Goal: Task Accomplishment & Management: Manage account settings

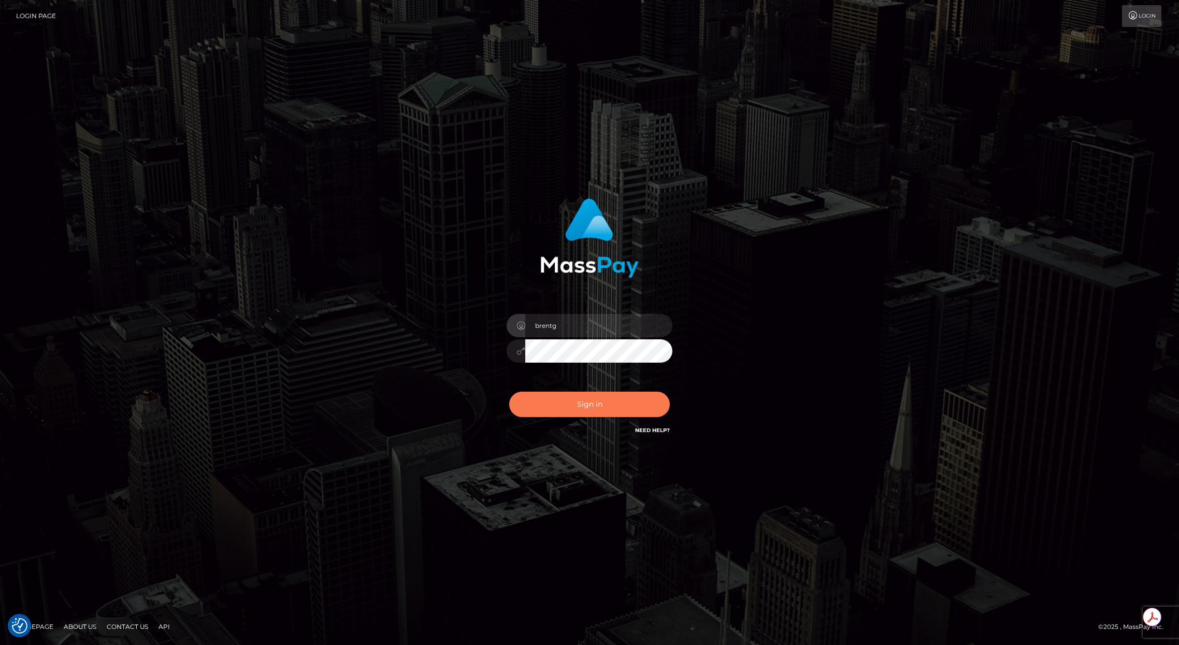
click at [594, 408] on button "Sign in" at bounding box center [589, 404] width 161 height 25
type input "brentg"
click at [594, 408] on button "Sign in" at bounding box center [589, 404] width 161 height 25
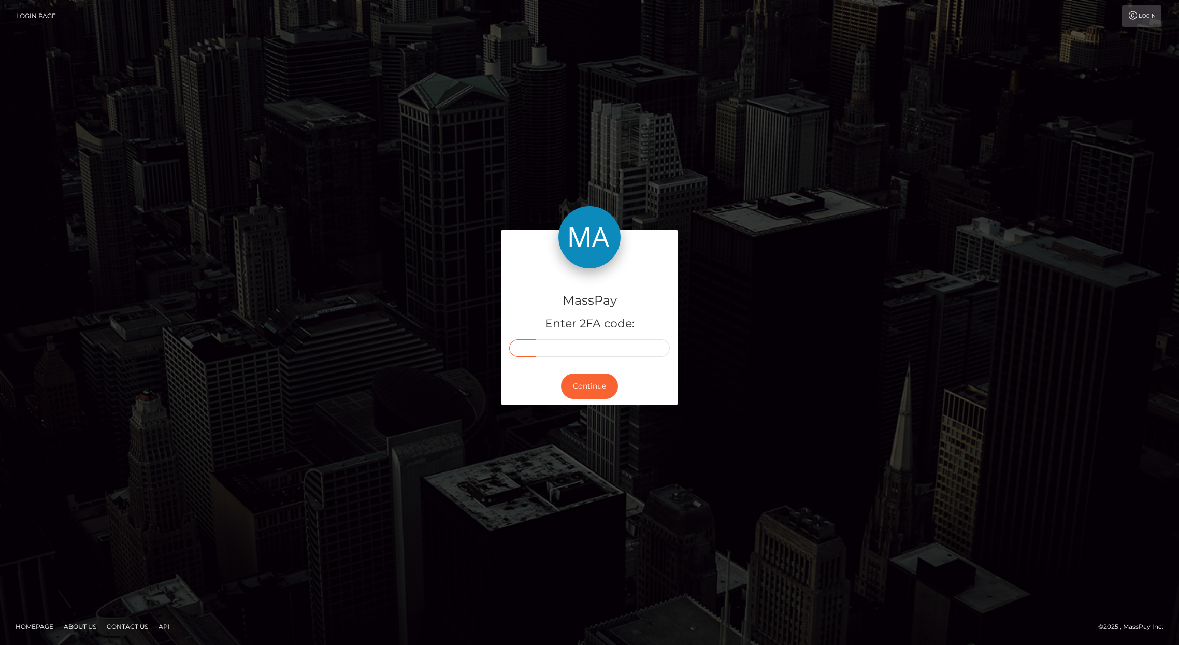
paste input "7"
type input "7"
type input "6"
type input "1"
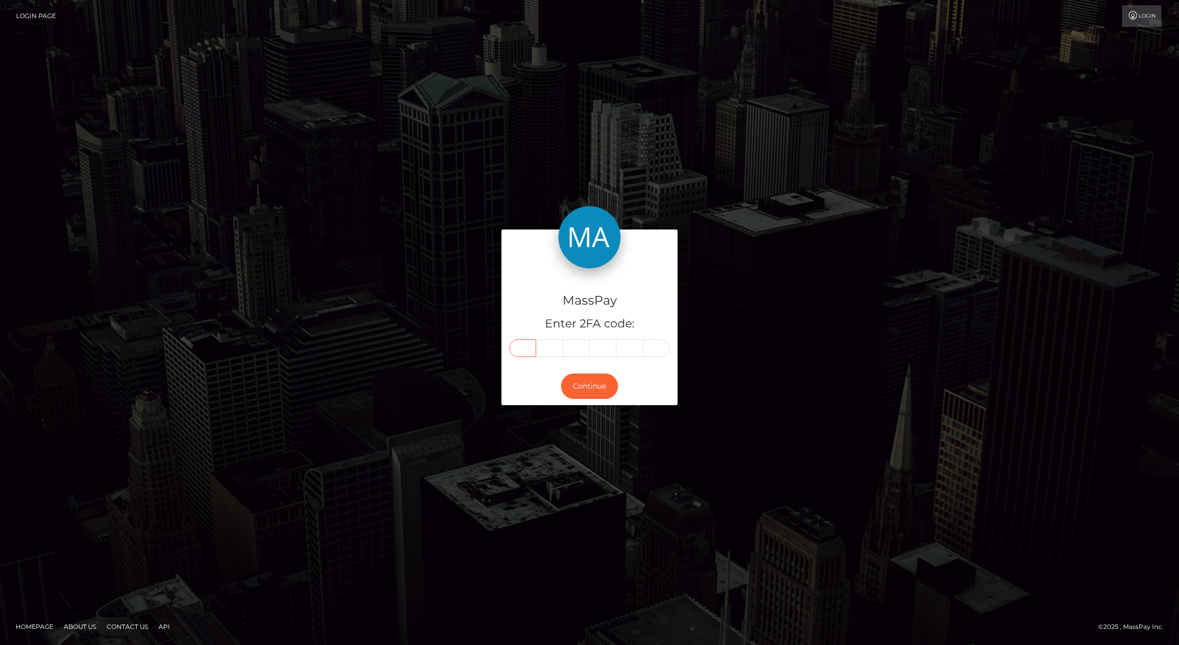
type input "3"
type input "7"
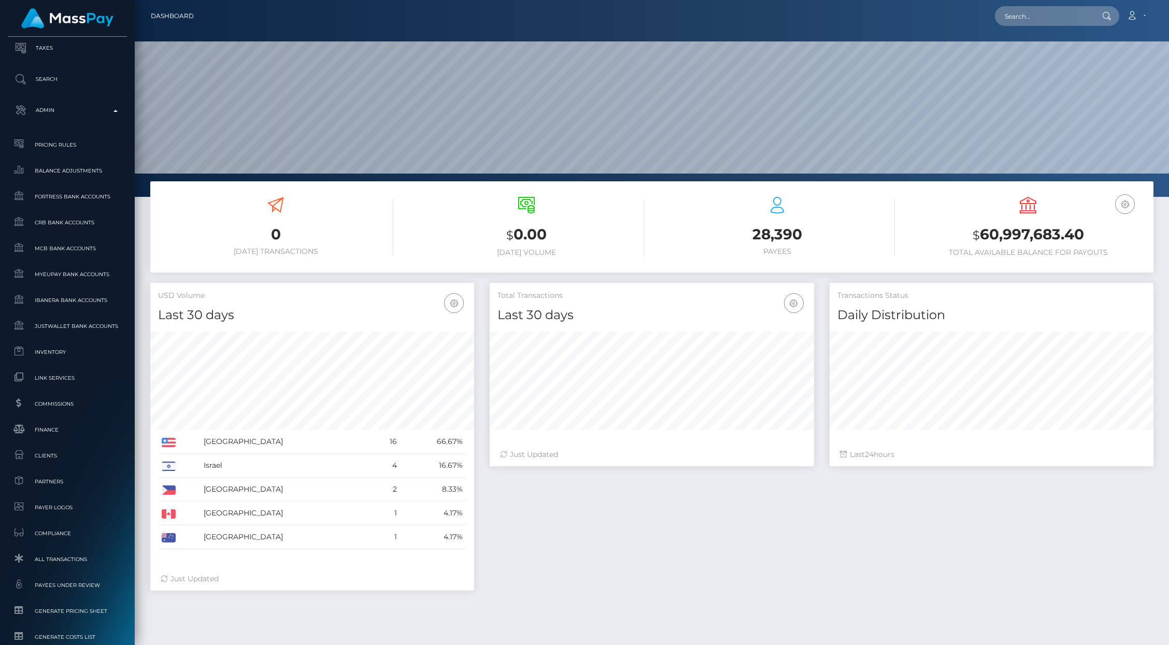
scroll to position [444, 0]
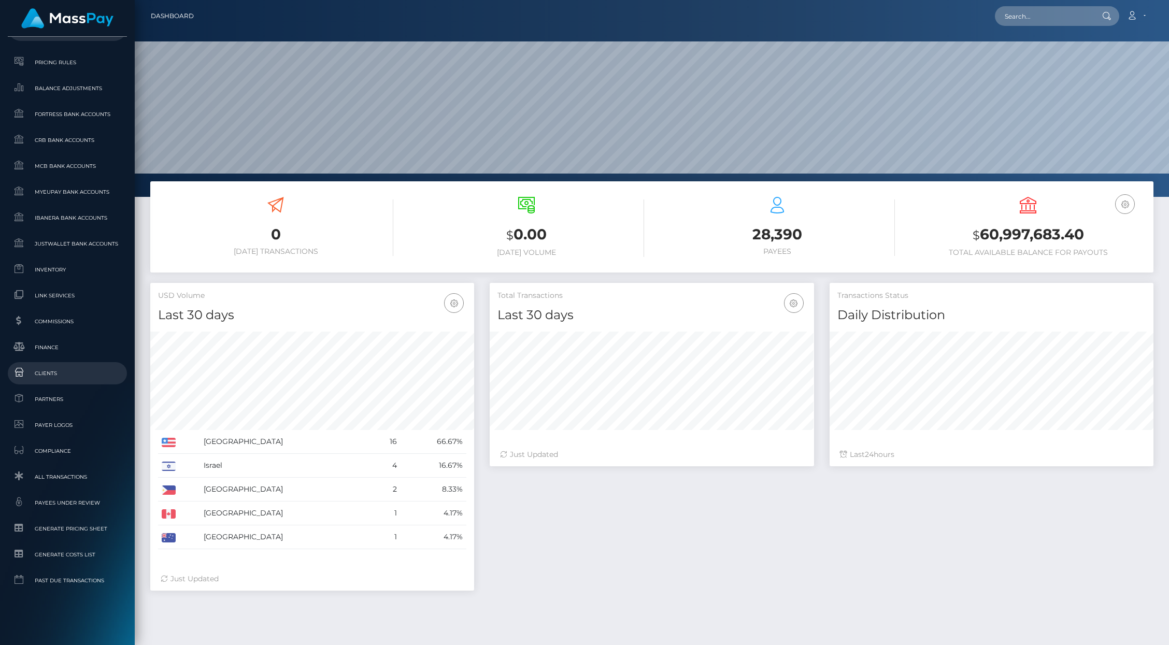
click at [61, 376] on span "Clients" at bounding box center [67, 373] width 111 height 12
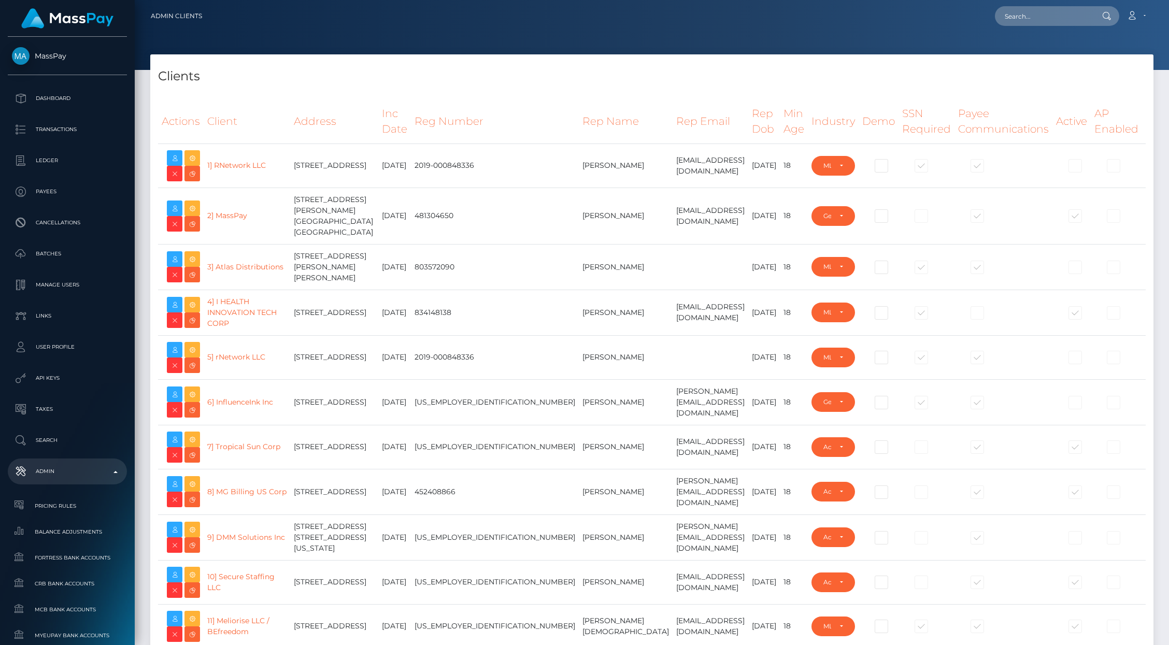
select select "223"
click at [579, 352] on td "Trent Walker" at bounding box center [626, 357] width 94 height 44
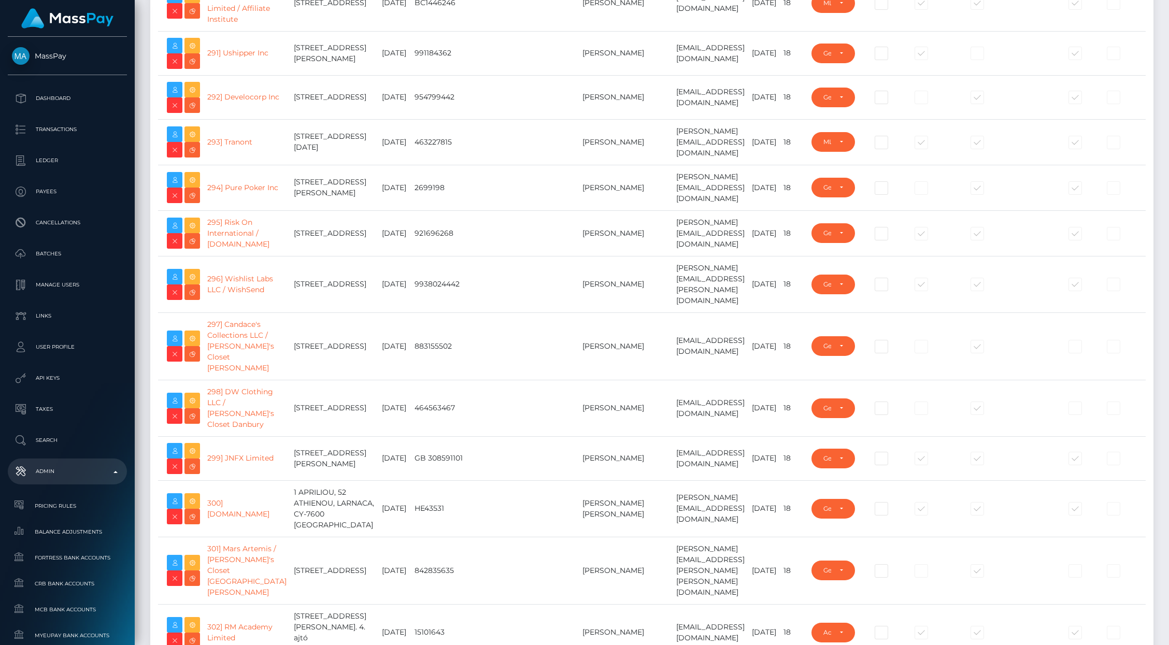
type input "brentg"
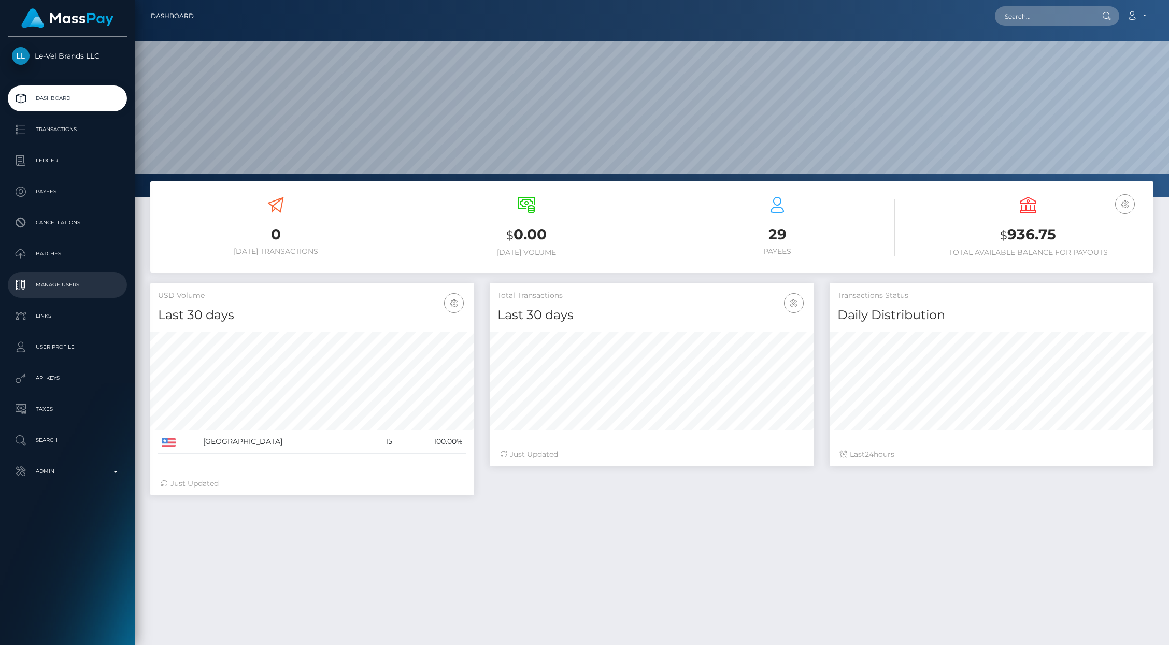
scroll to position [183, 324]
click at [77, 282] on p "Manage Users" at bounding box center [67, 285] width 111 height 16
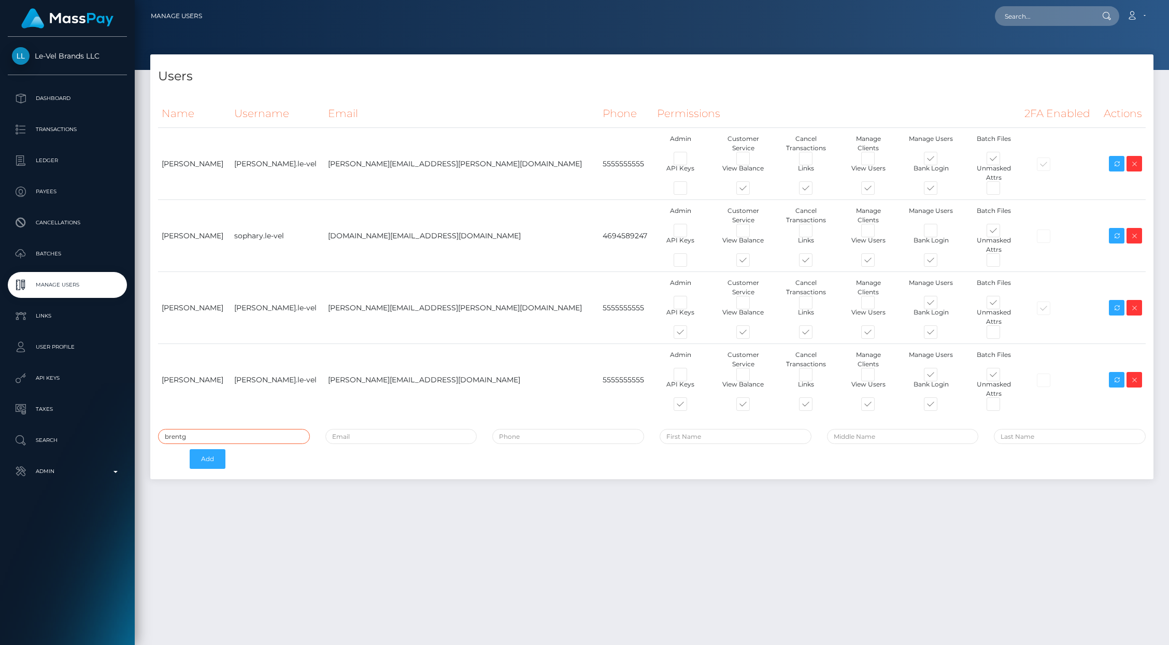
click at [195, 429] on input "brentg" at bounding box center [234, 436] width 152 height 15
type input "wb.le-vel"
paste input "766137"
type input "7"
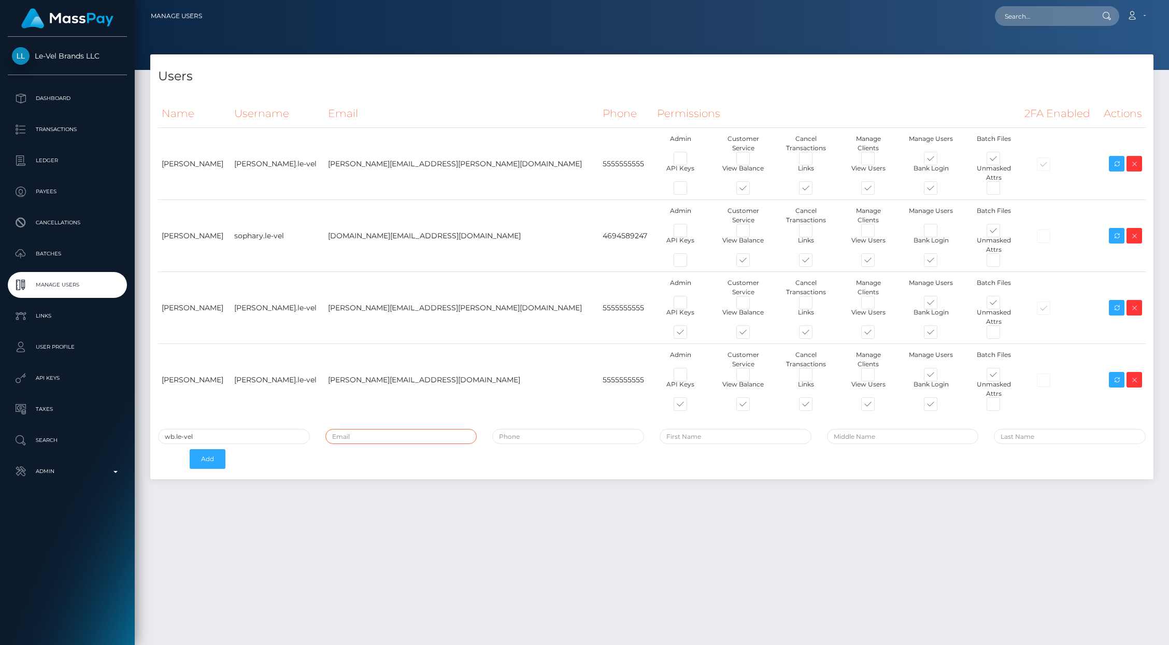
paste input "wes.briney@le-vel.com"
type input "wes.briney@le-vel.com"
type input "5555555555"
type input "Wes"
type input "Briney"
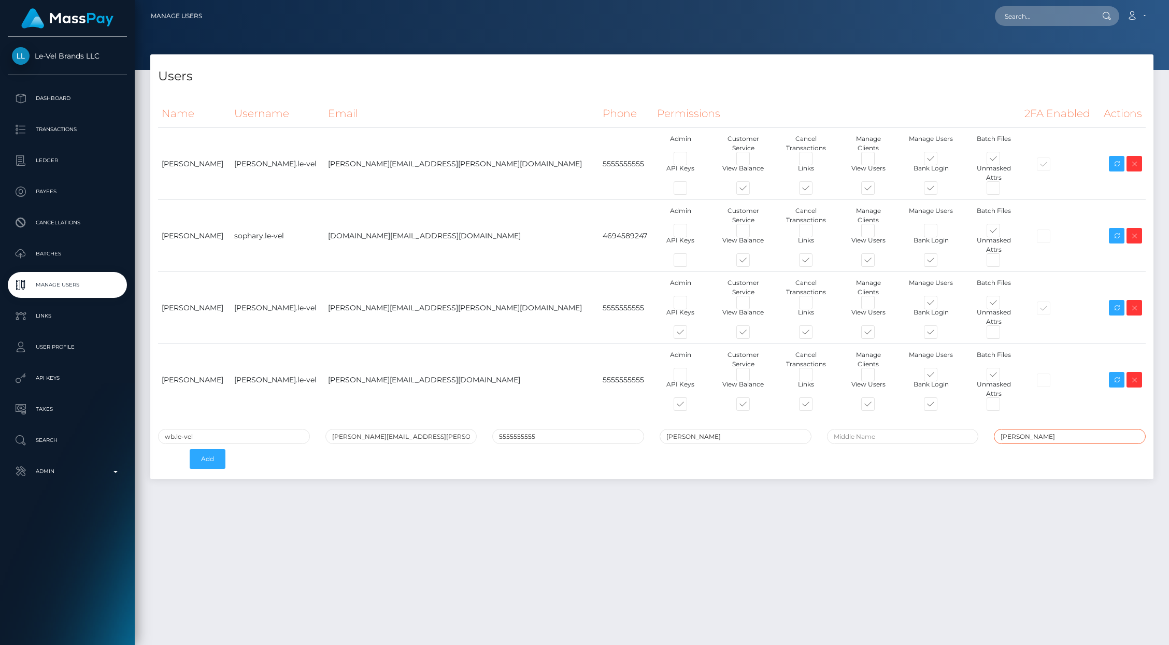
click at [190, 449] on button "Add" at bounding box center [208, 459] width 36 height 20
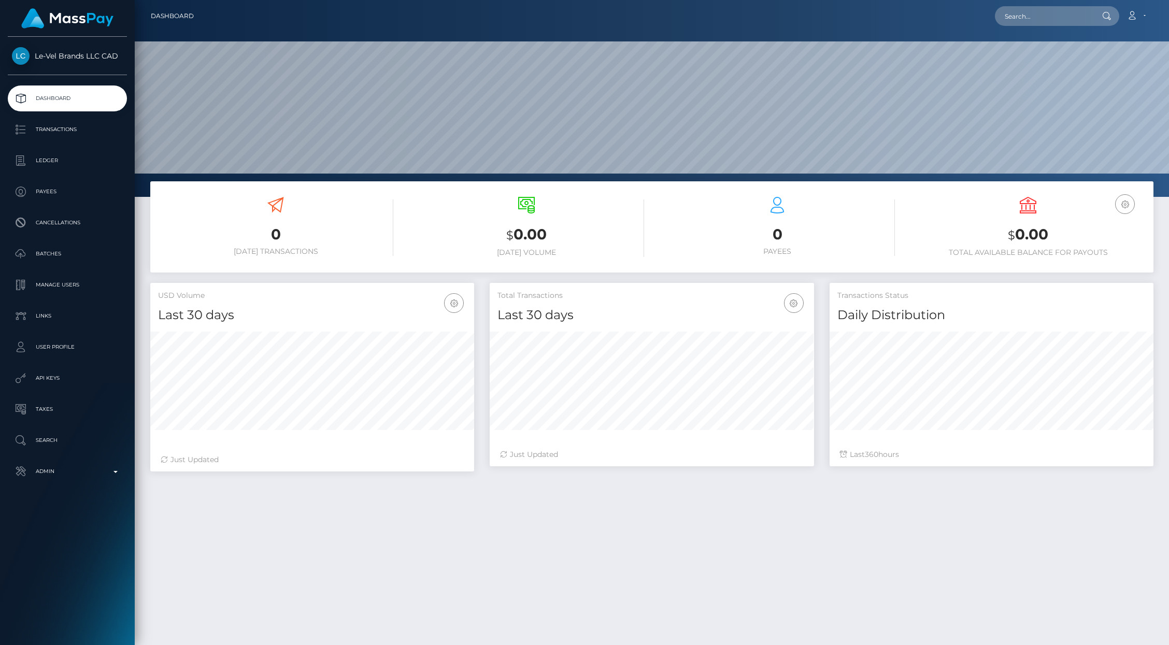
scroll to position [183, 324]
click at [58, 285] on p "Manage Users" at bounding box center [67, 285] width 111 height 16
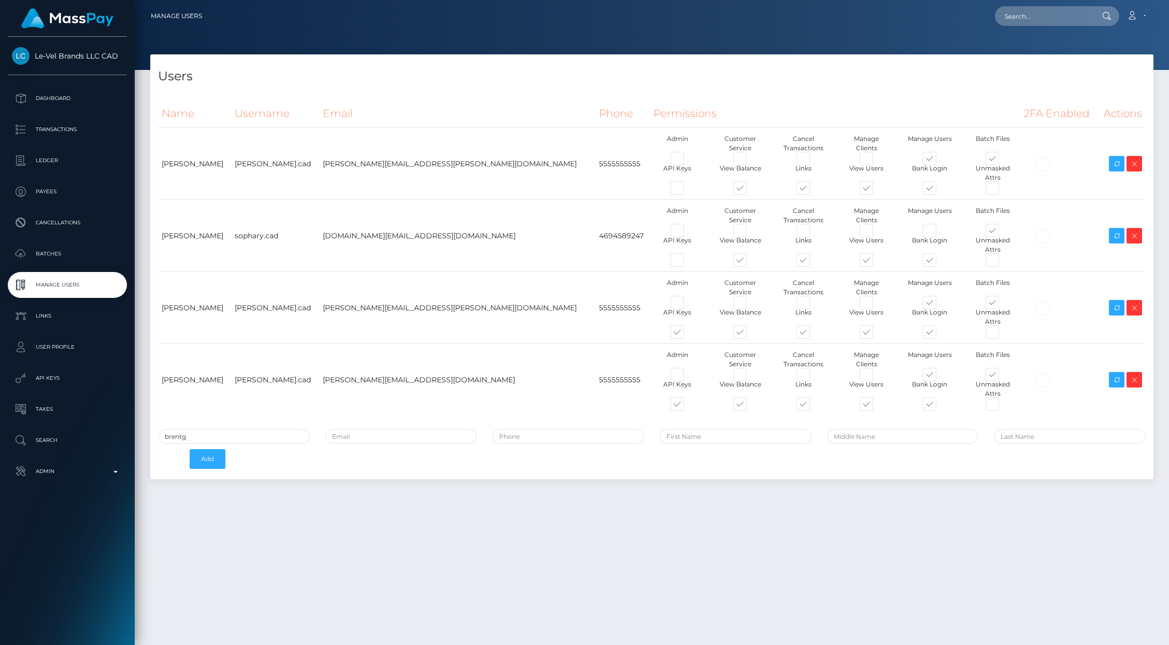
click at [199, 429] on input "brentg" at bounding box center [234, 436] width 152 height 15
type input "wb.le-vel.cad"
paste input "wes.briney@le-vel.com"
type input "wes.briney@le-vel.com"
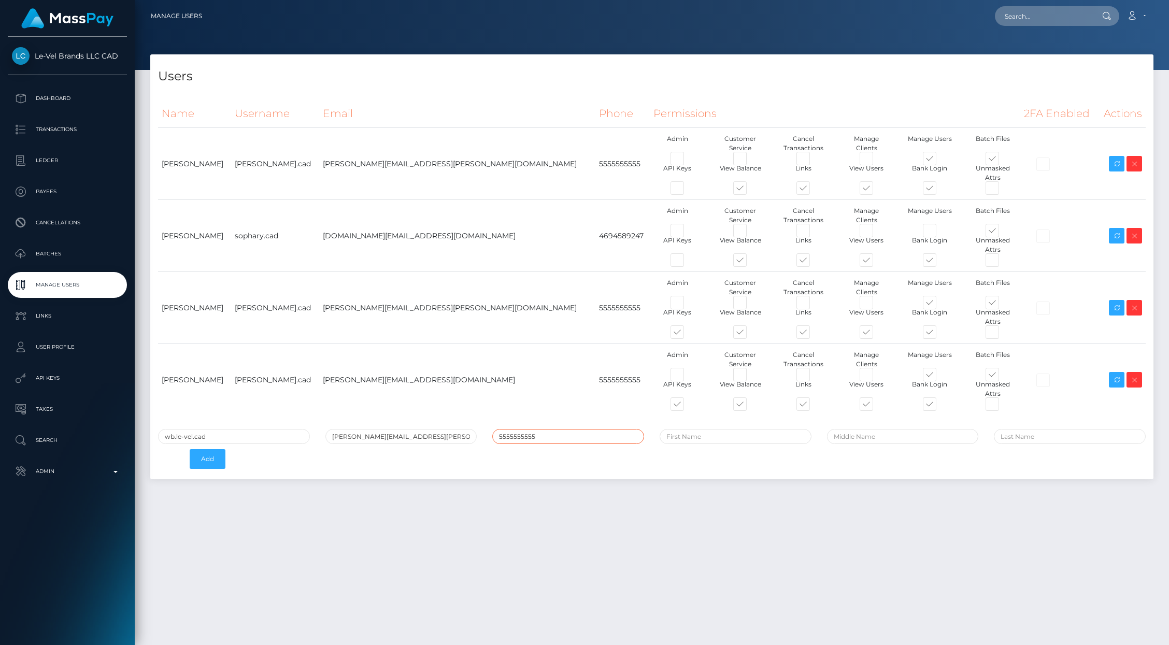
type input "5555555555"
type input "Wes"
type input "Briney"
click at [190, 449] on button "Add" at bounding box center [208, 459] width 36 height 20
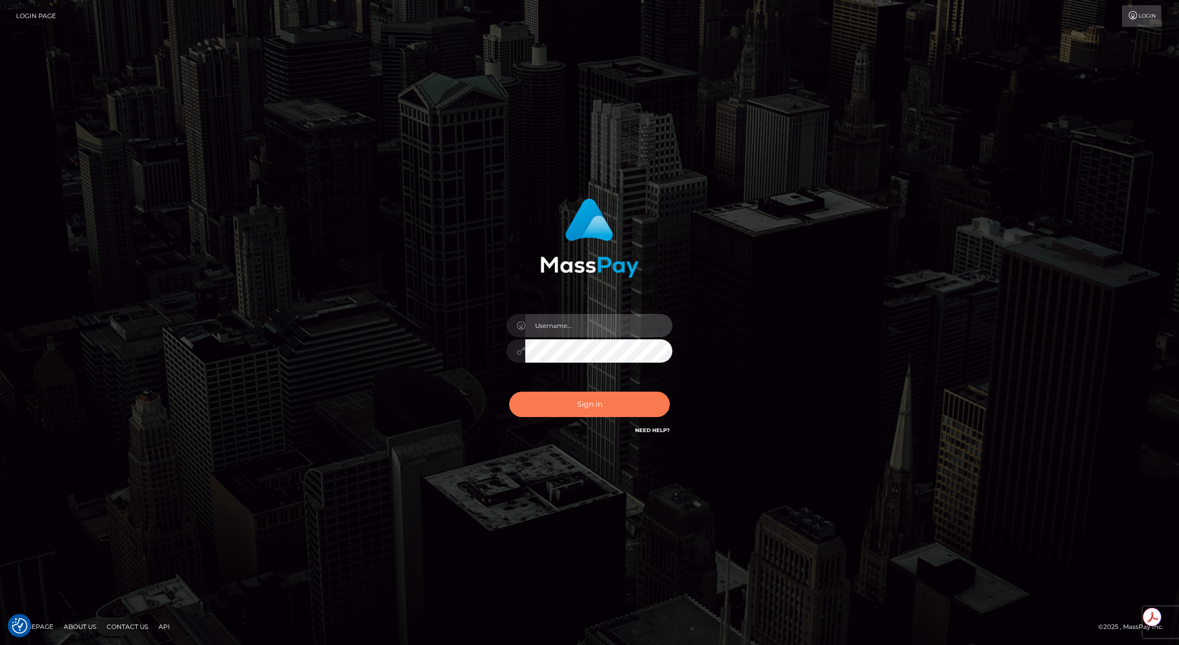
type input "brentg"
click at [566, 408] on button "Sign in" at bounding box center [589, 404] width 161 height 25
type input "brentg"
click at [548, 403] on button "Sign in" at bounding box center [589, 404] width 161 height 25
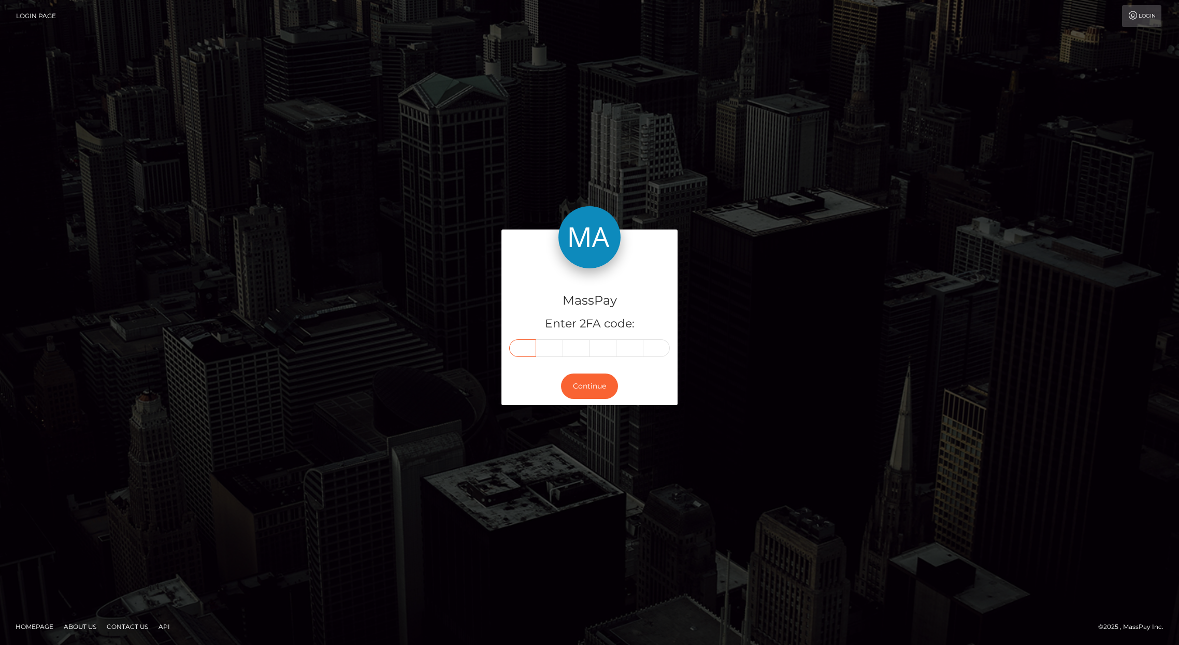
paste input "3"
type input "3"
type input "7"
type input "4"
type input "5"
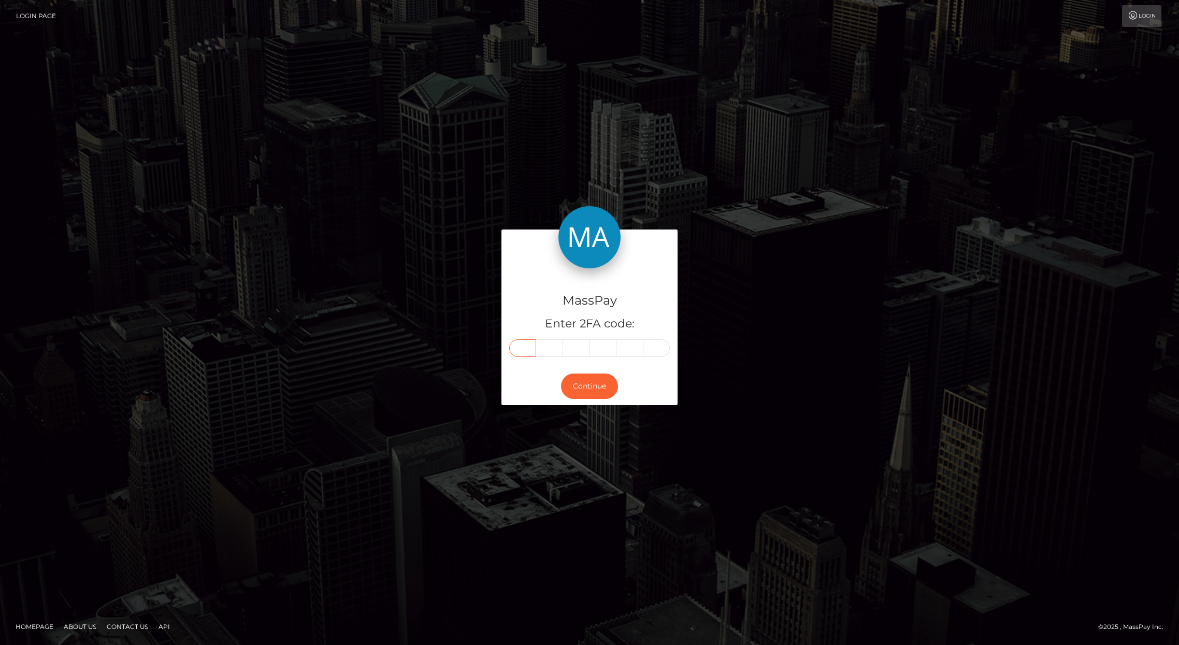
type input "4"
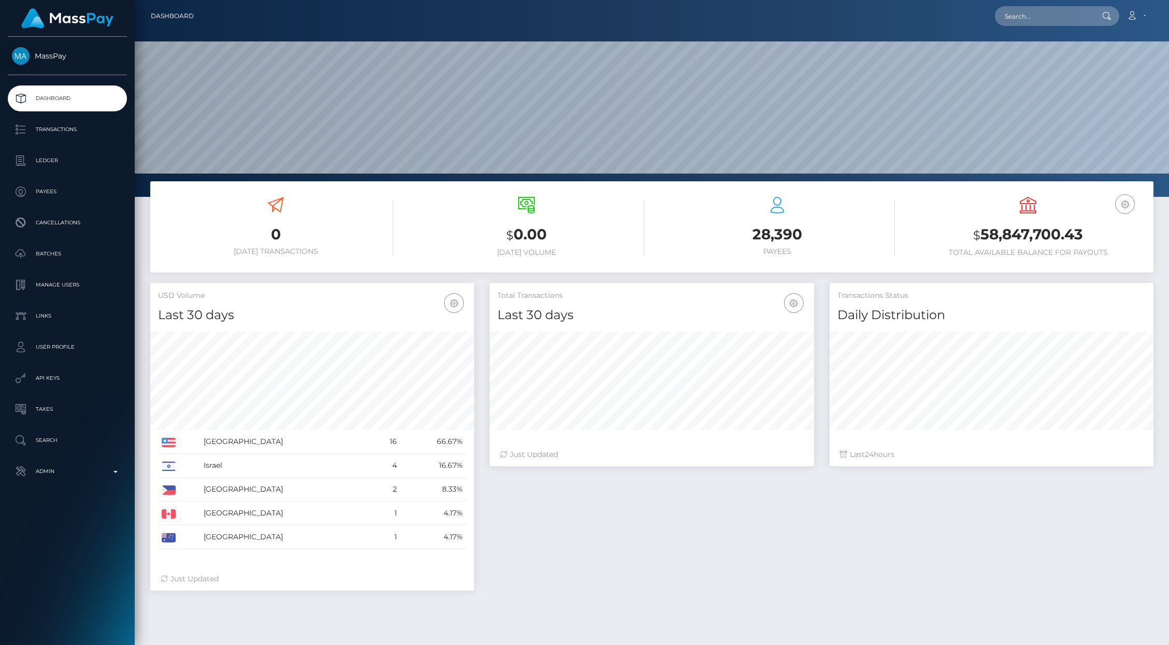
scroll to position [183, 324]
click at [75, 129] on p "Transactions" at bounding box center [67, 130] width 111 height 16
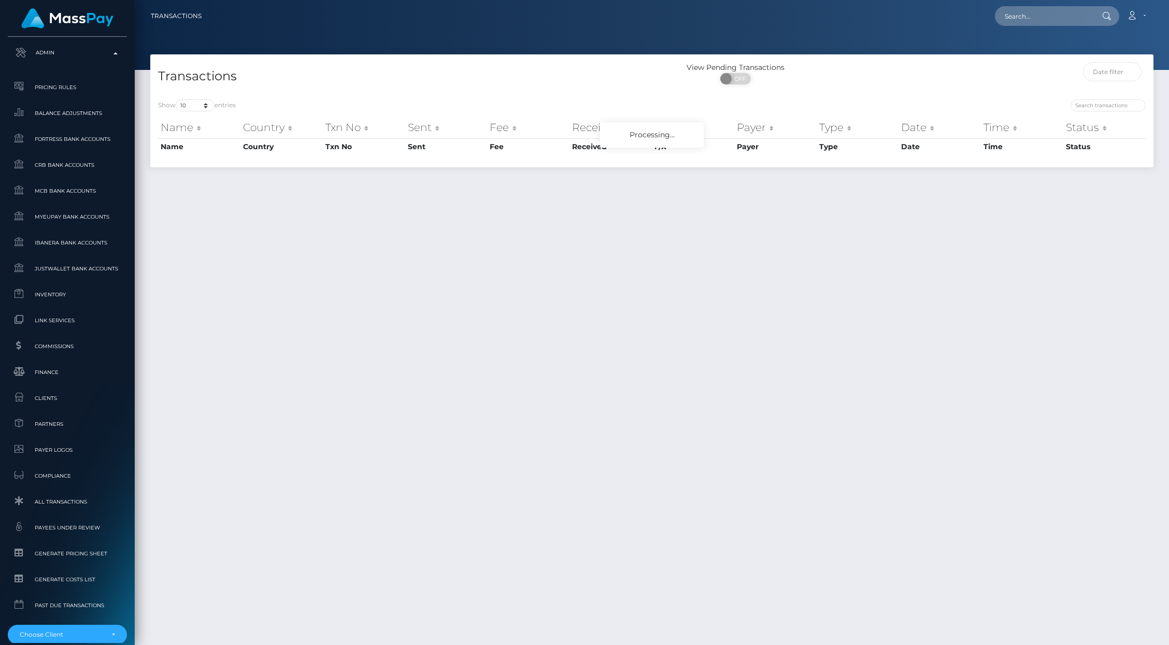
scroll to position [472, 0]
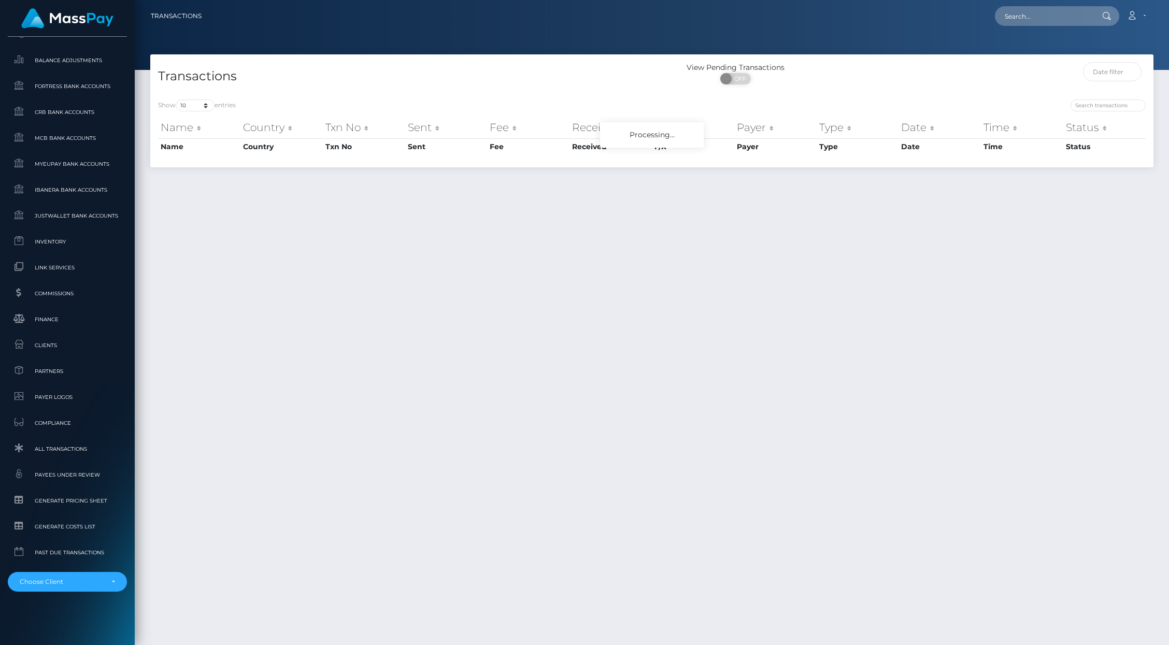
click at [80, 594] on div "MassPay Dashboard Transactions Ledger Payees Cancellations" at bounding box center [67, 340] width 135 height 606
click at [78, 591] on div "Choose Client" at bounding box center [67, 582] width 119 height 20
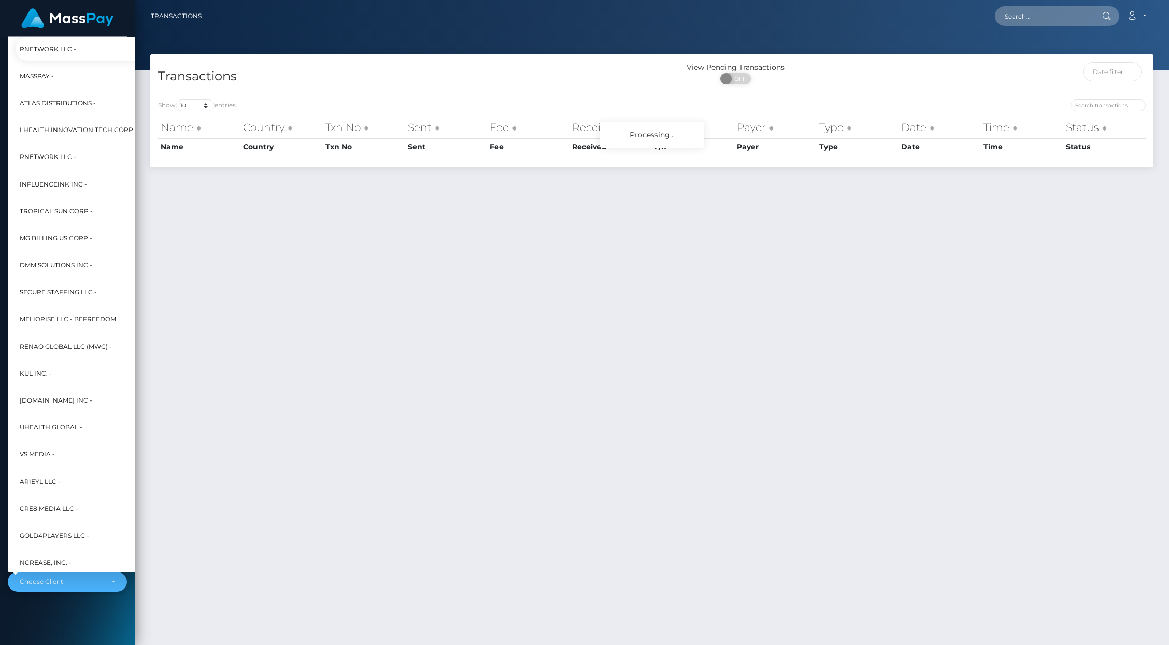
scroll to position [160, 11]
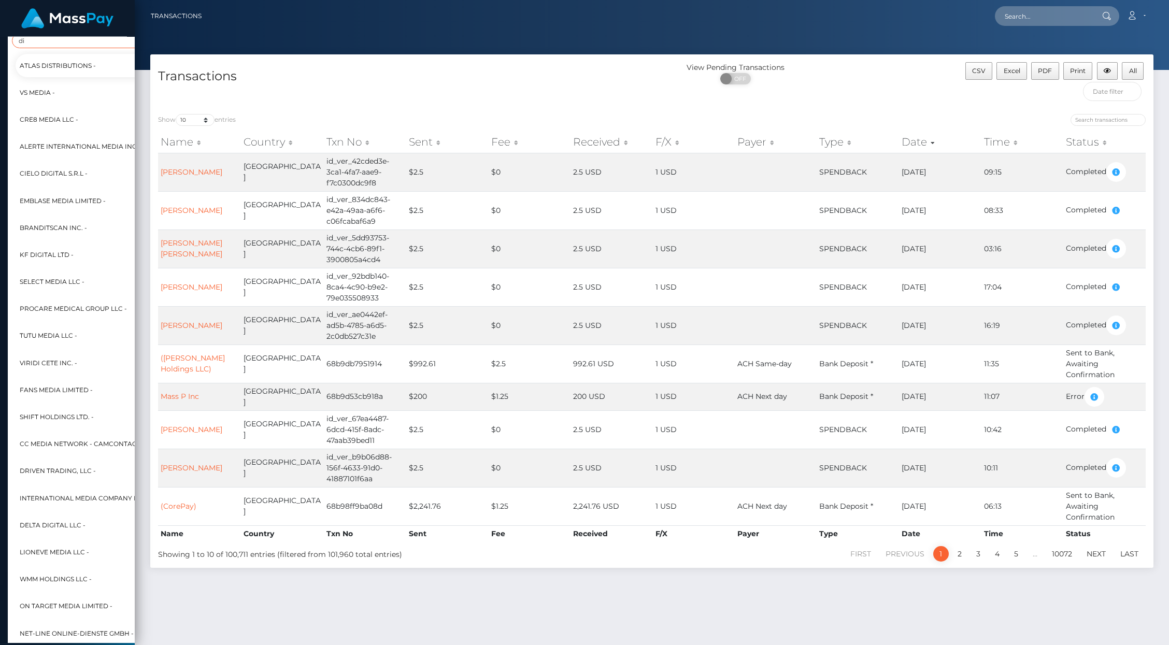
type input "d"
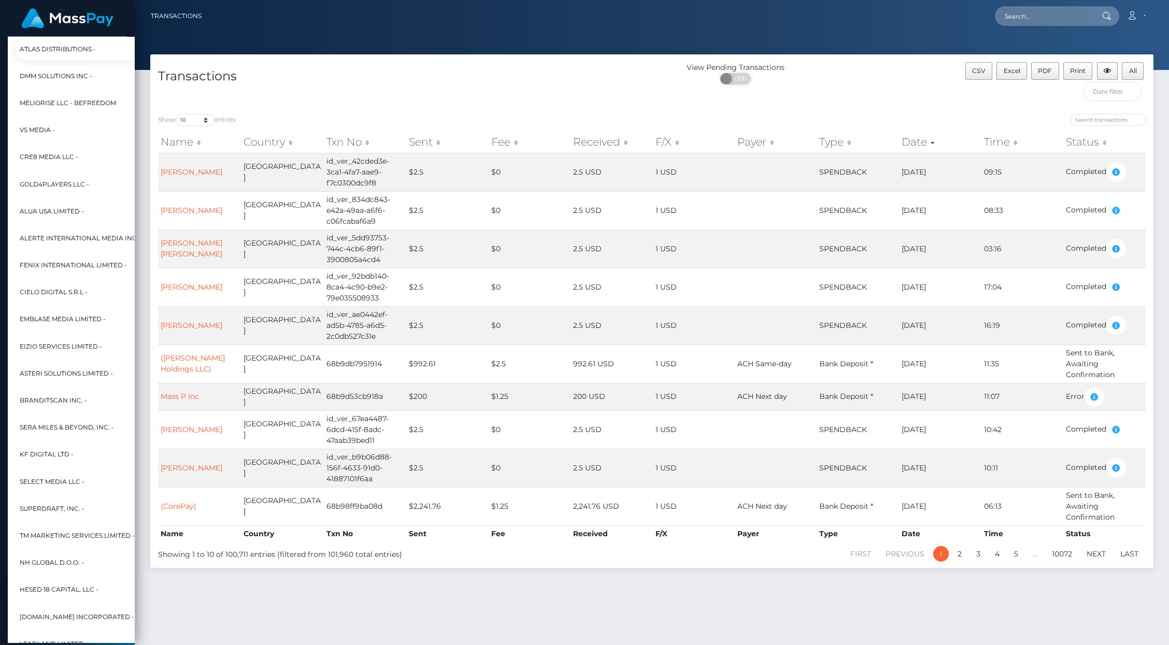
scroll to position [324, 0]
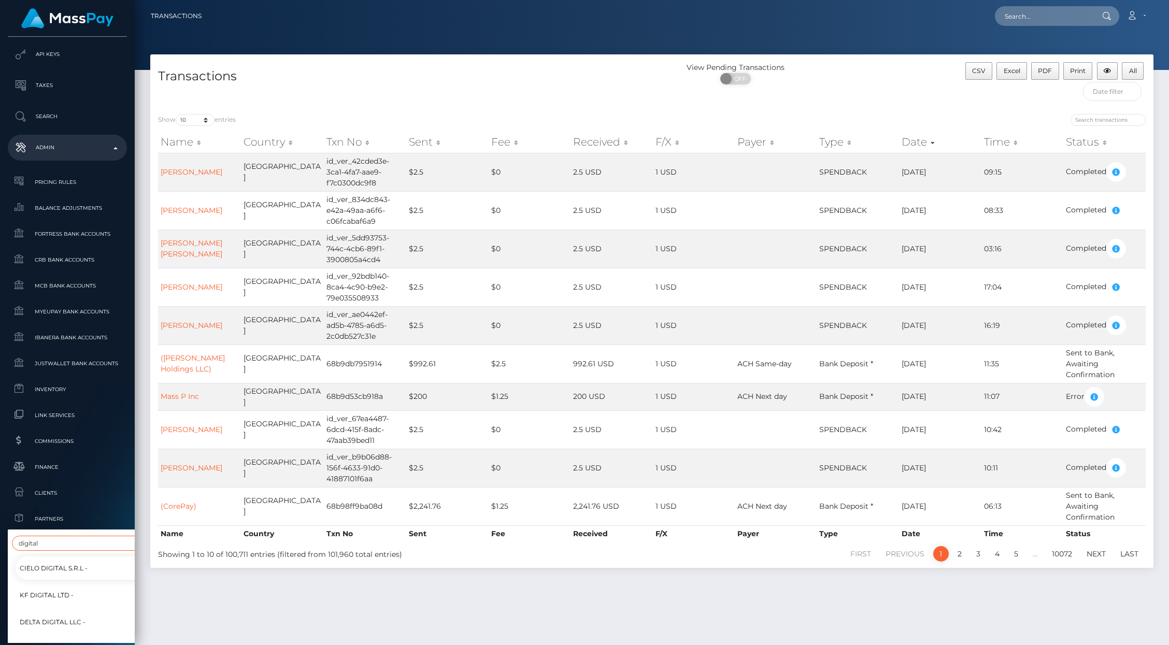
type input "digital"
select select "31"
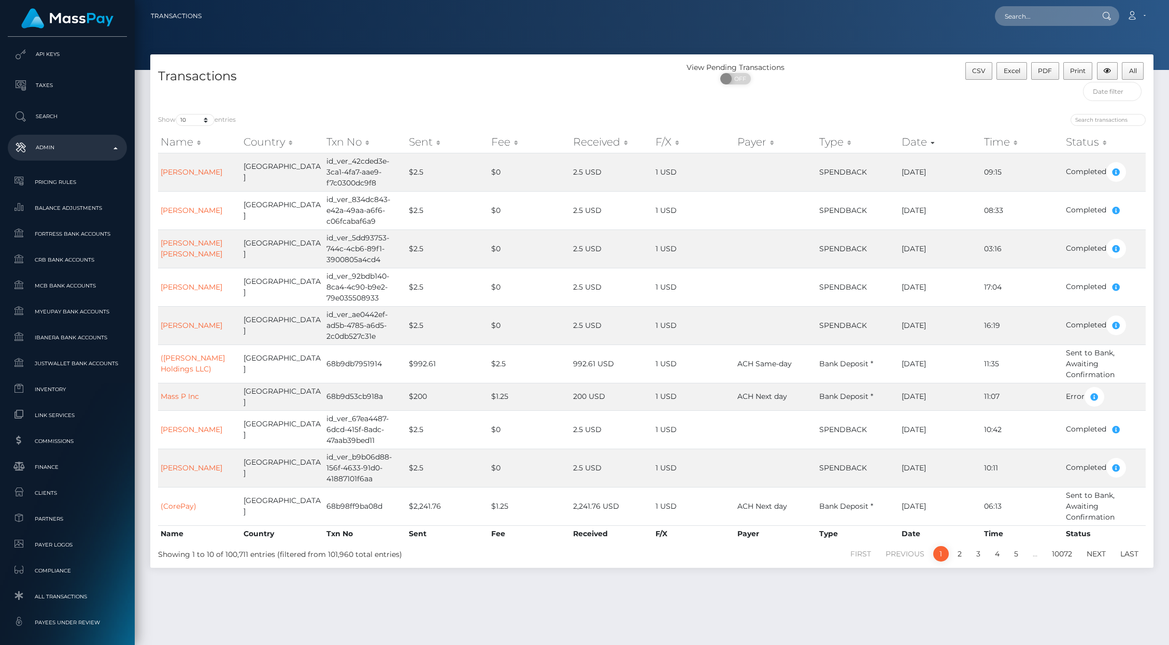
scroll to position [482, 11]
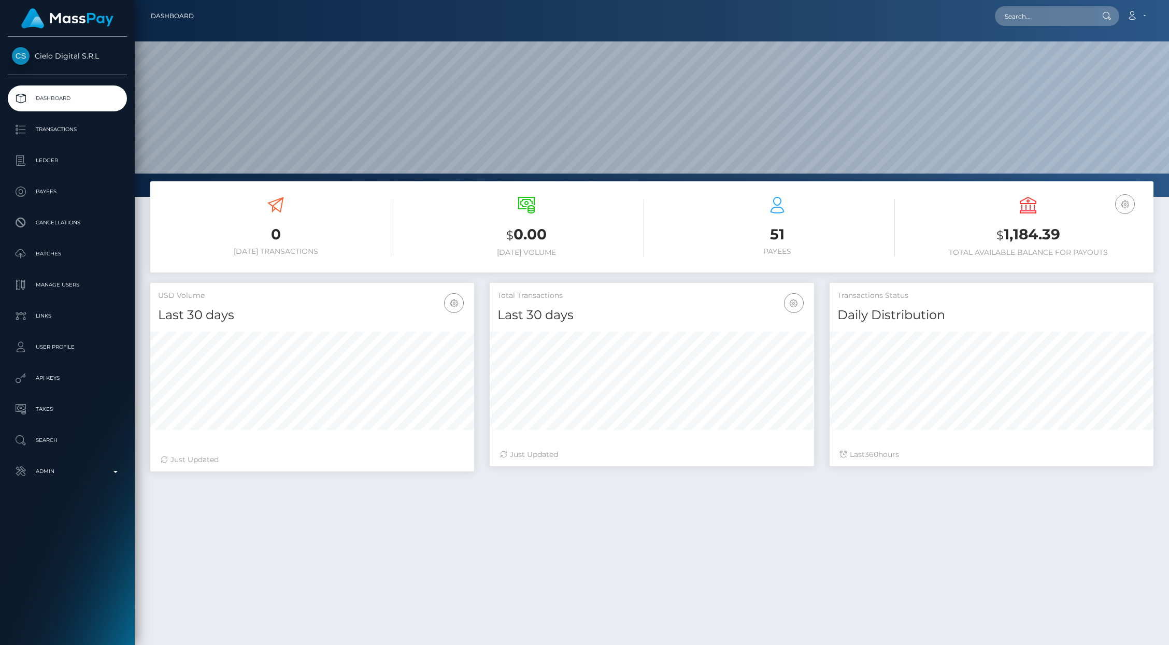
scroll to position [183, 324]
click at [54, 470] on p "Admin" at bounding box center [67, 472] width 111 height 16
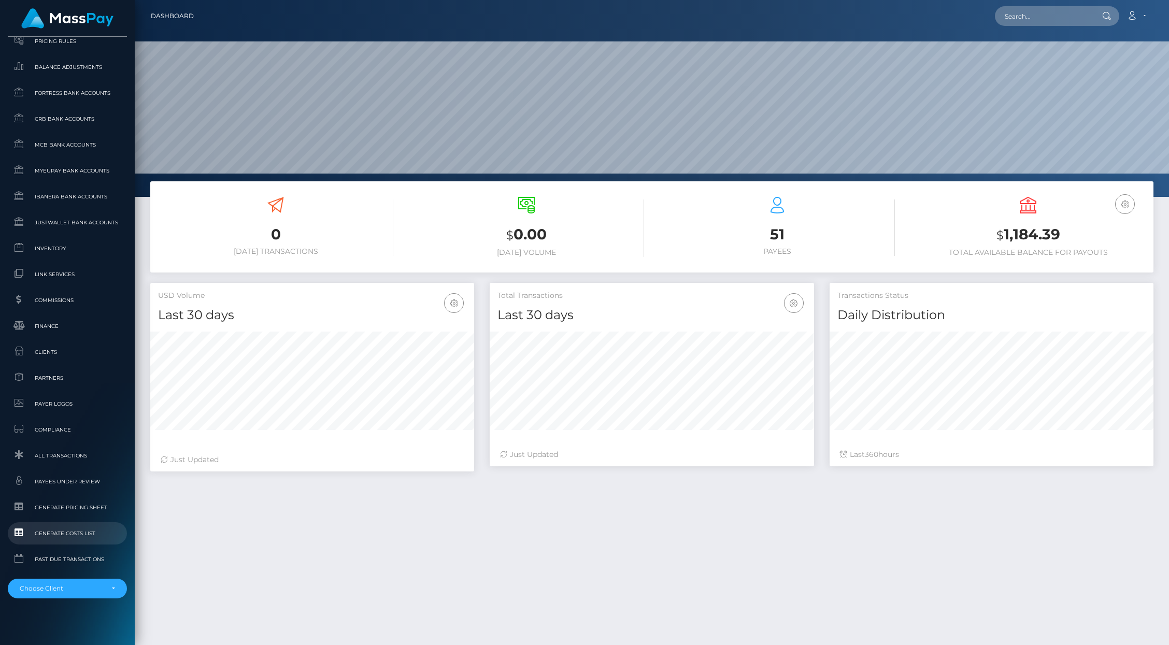
scroll to position [472, 0]
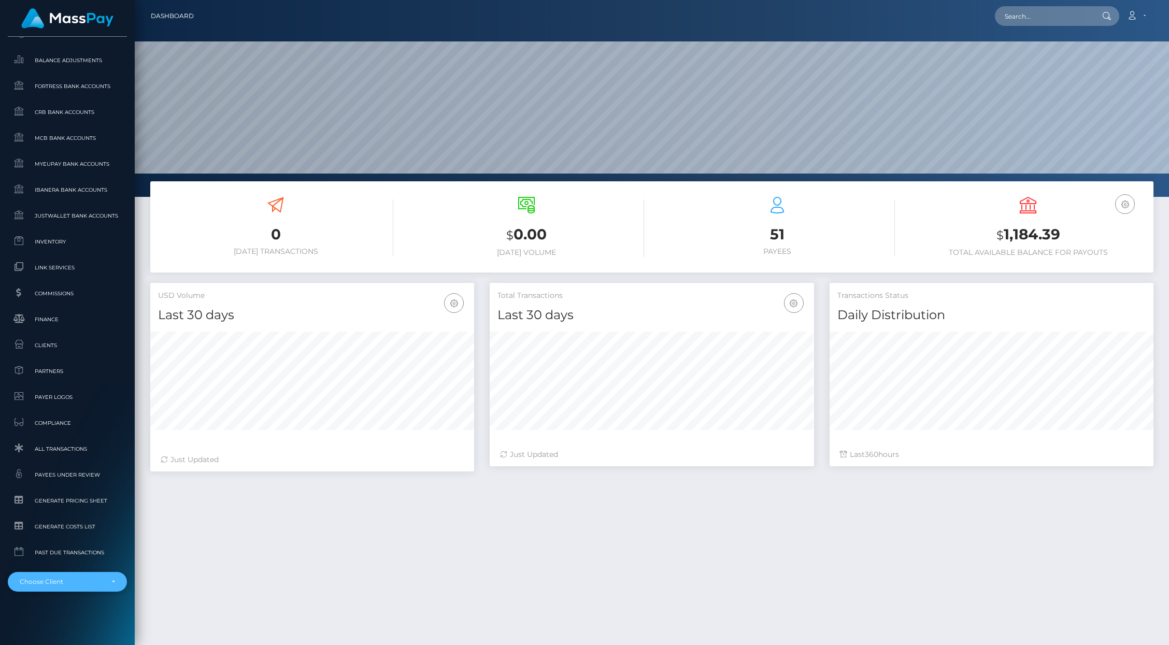
click at [64, 590] on div "Choose Client" at bounding box center [67, 582] width 119 height 20
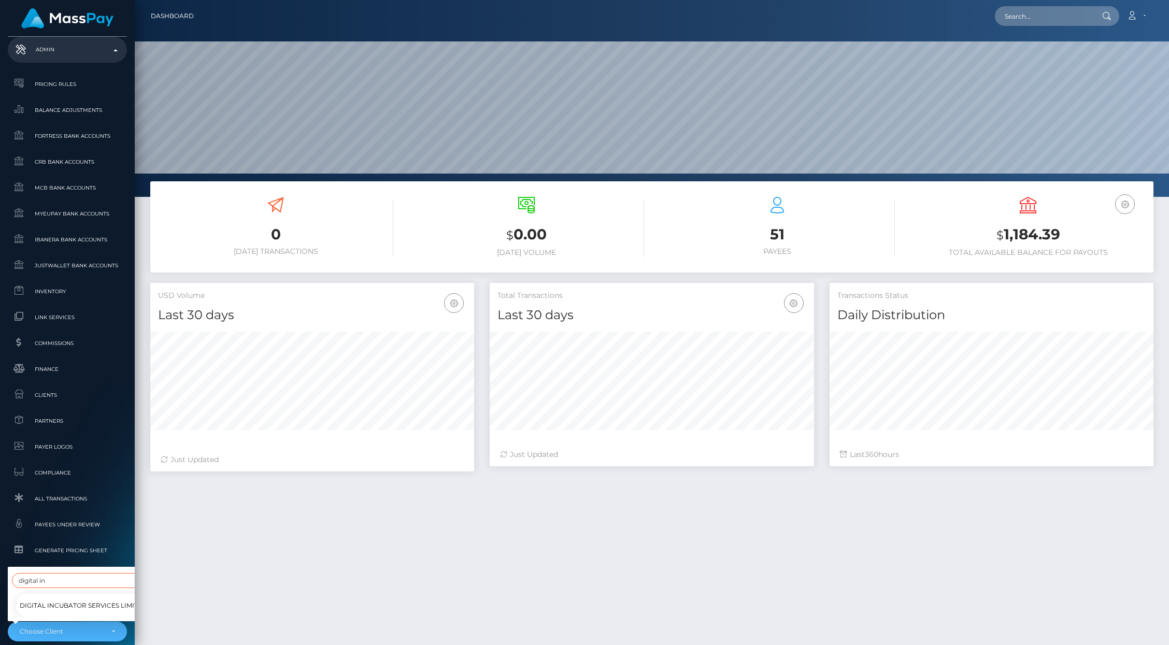
scroll to position [482, 0]
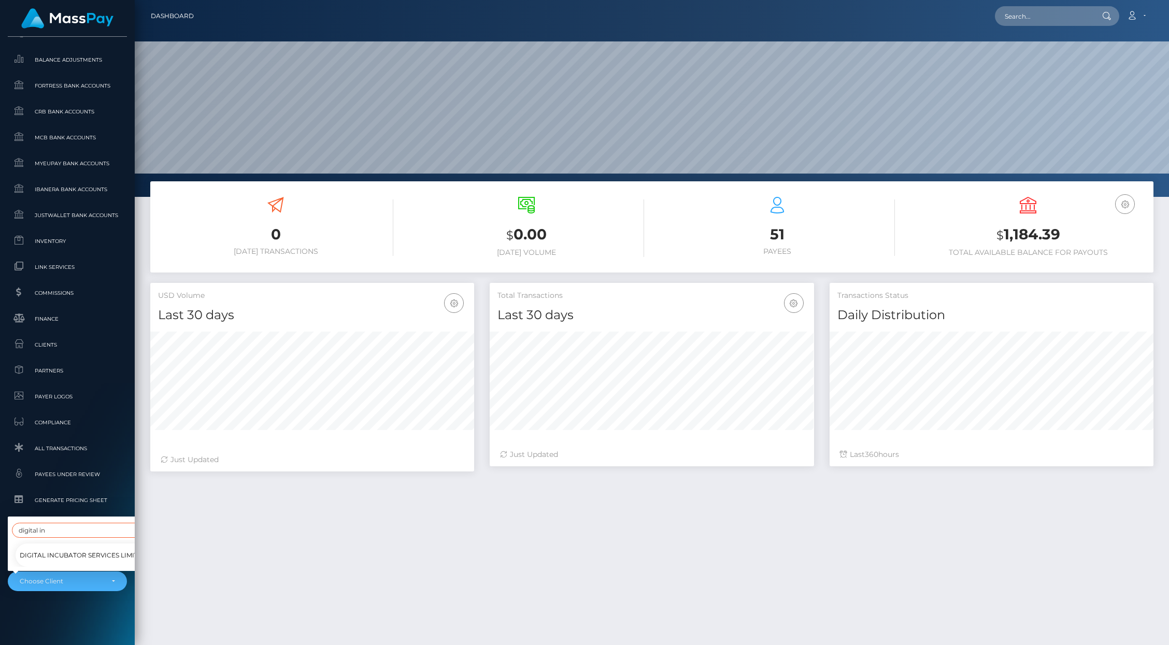
type input "digital in"
click at [76, 549] on span "Digital Incubator Services Limited" at bounding box center [83, 555] width 127 height 13
select select "290"
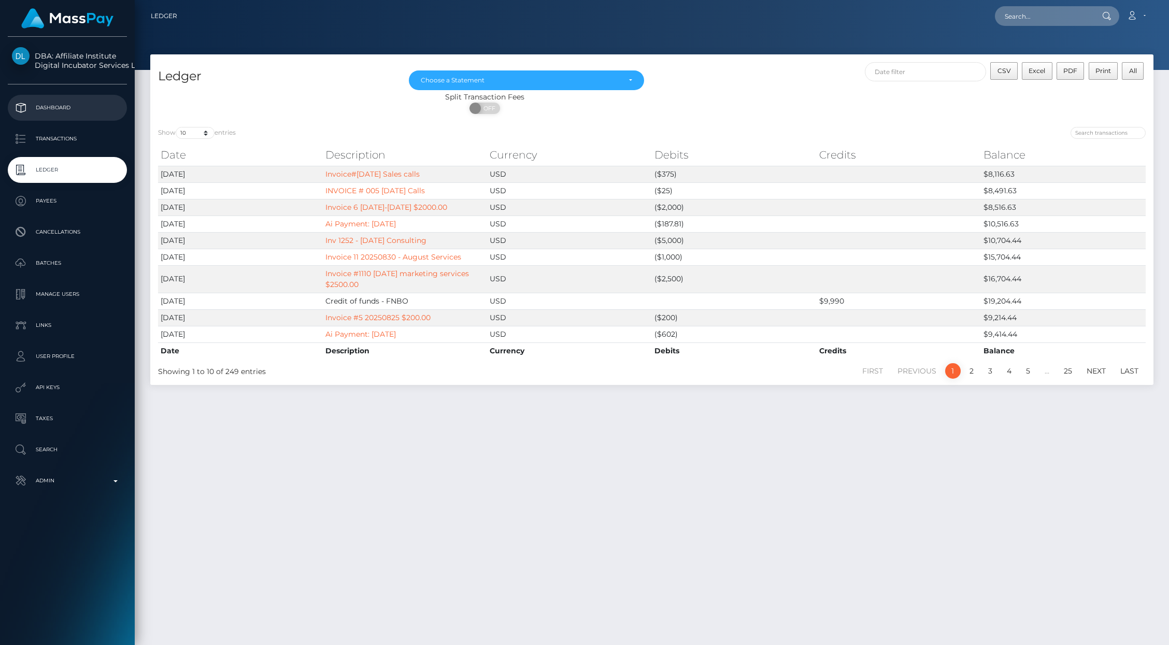
click at [61, 108] on p "Dashboard" at bounding box center [67, 108] width 111 height 16
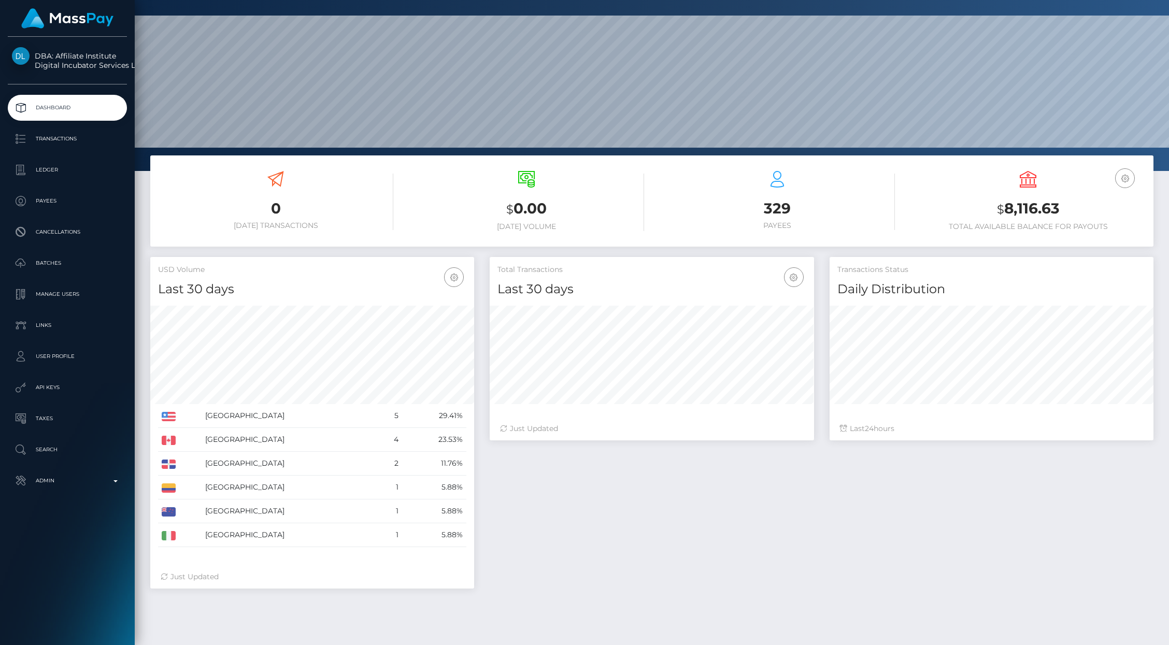
scroll to position [27, 0]
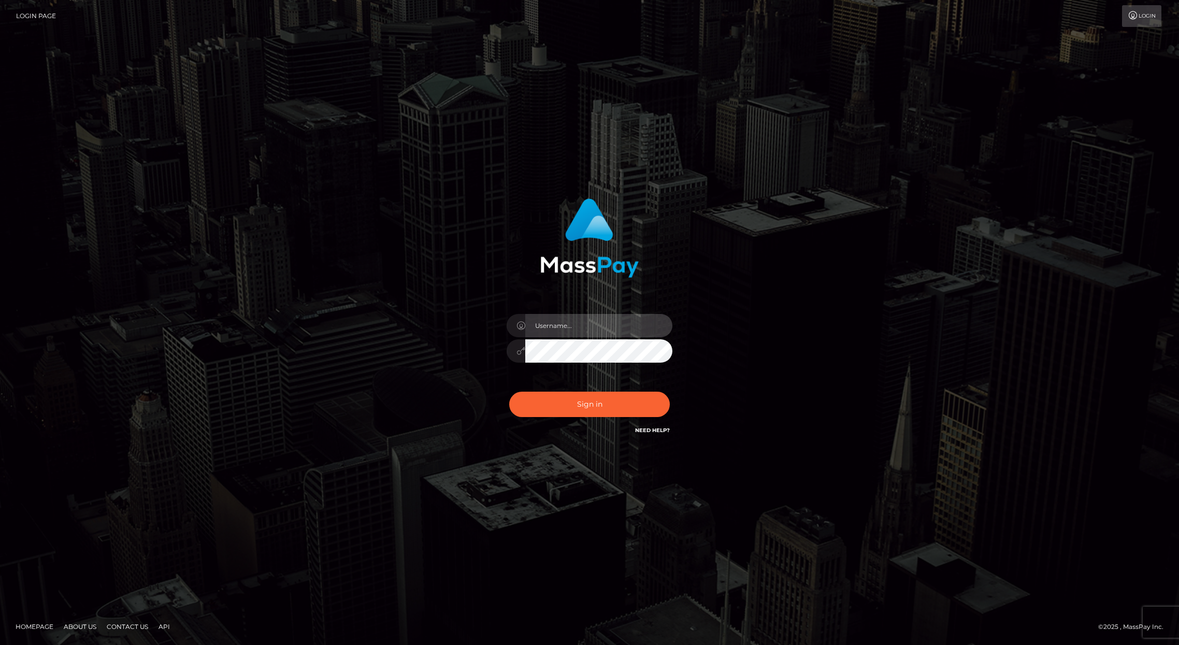
type input "brentg"
click at [582, 407] on button "Sign in" at bounding box center [589, 404] width 161 height 25
type input "brentg"
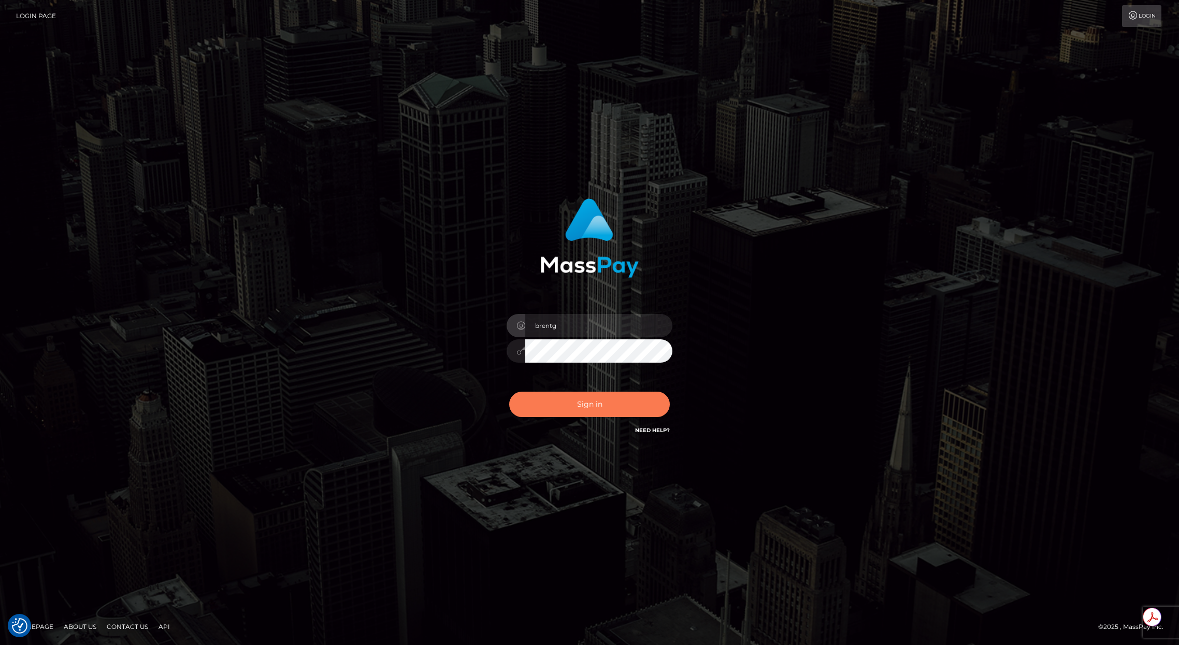
click at [584, 394] on button "Sign in" at bounding box center [589, 404] width 161 height 25
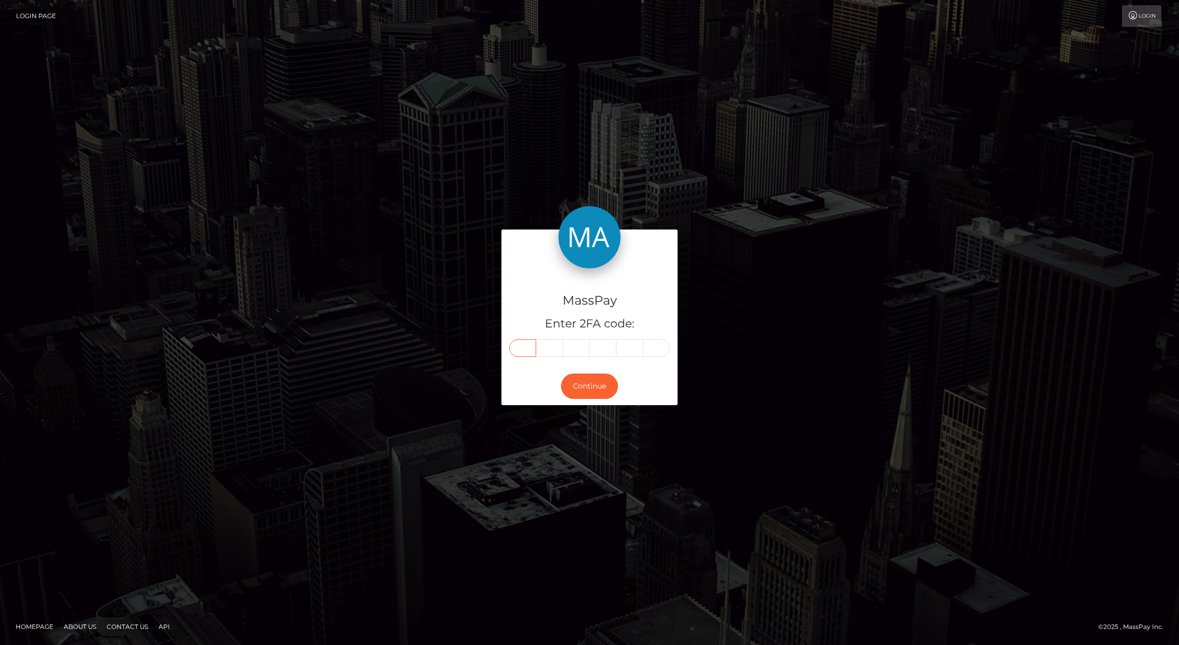
paste input "7"
type input "7"
type input "6"
type input "5"
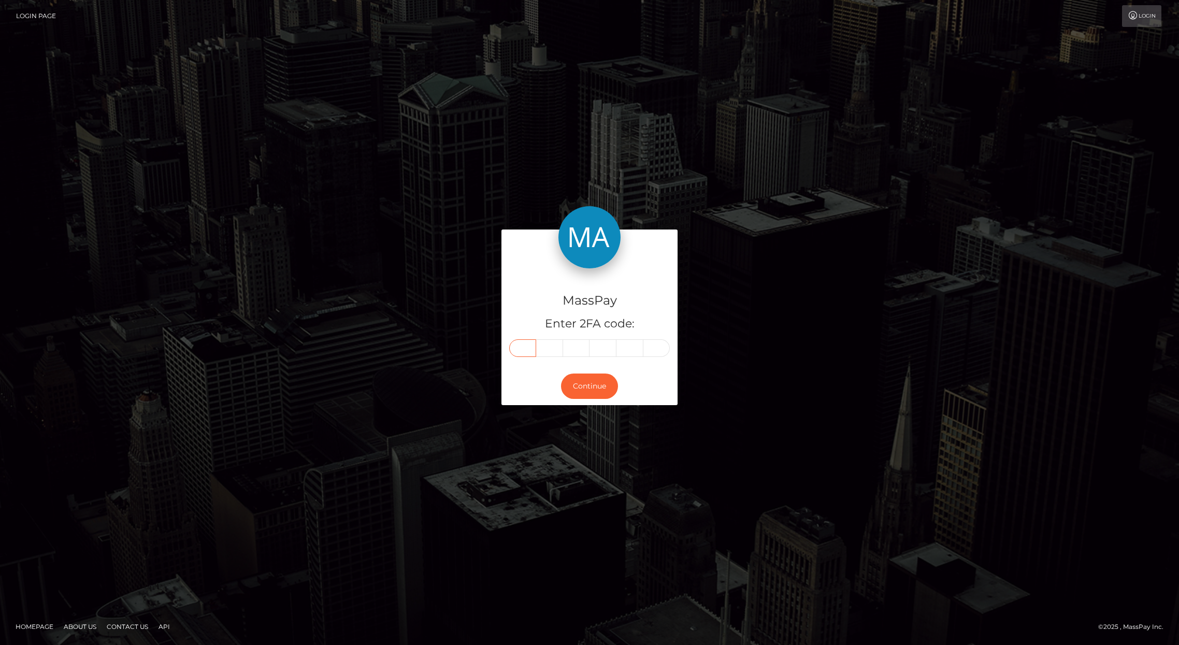
type input "6"
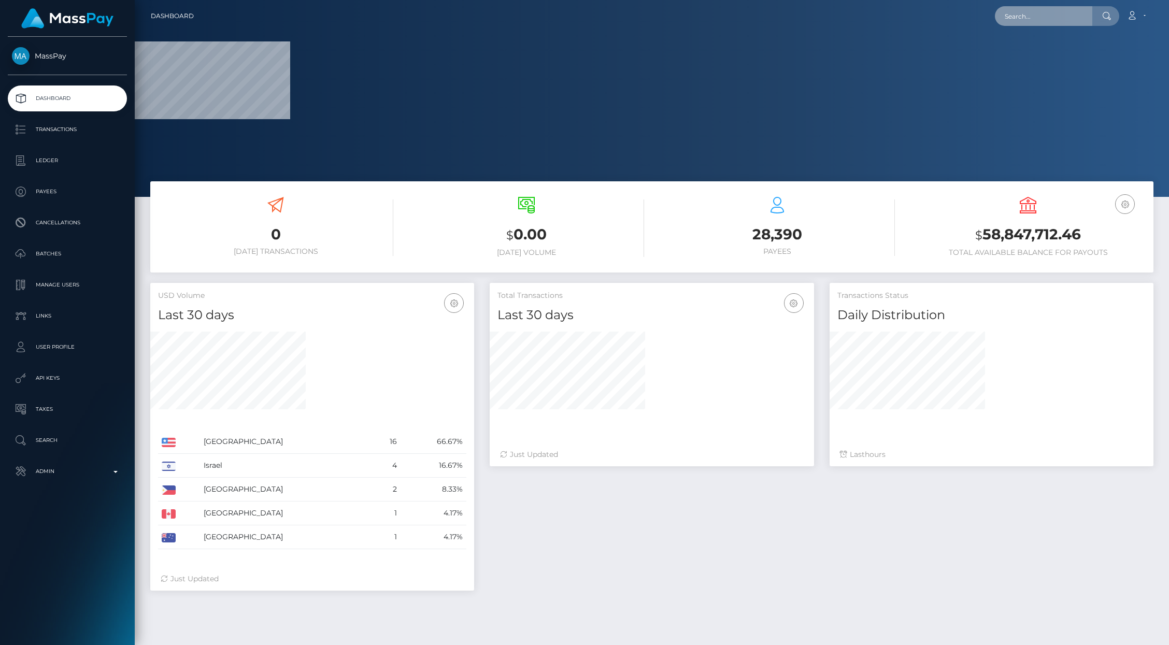
click at [1053, 21] on input "text" at bounding box center [1043, 16] width 97 height 20
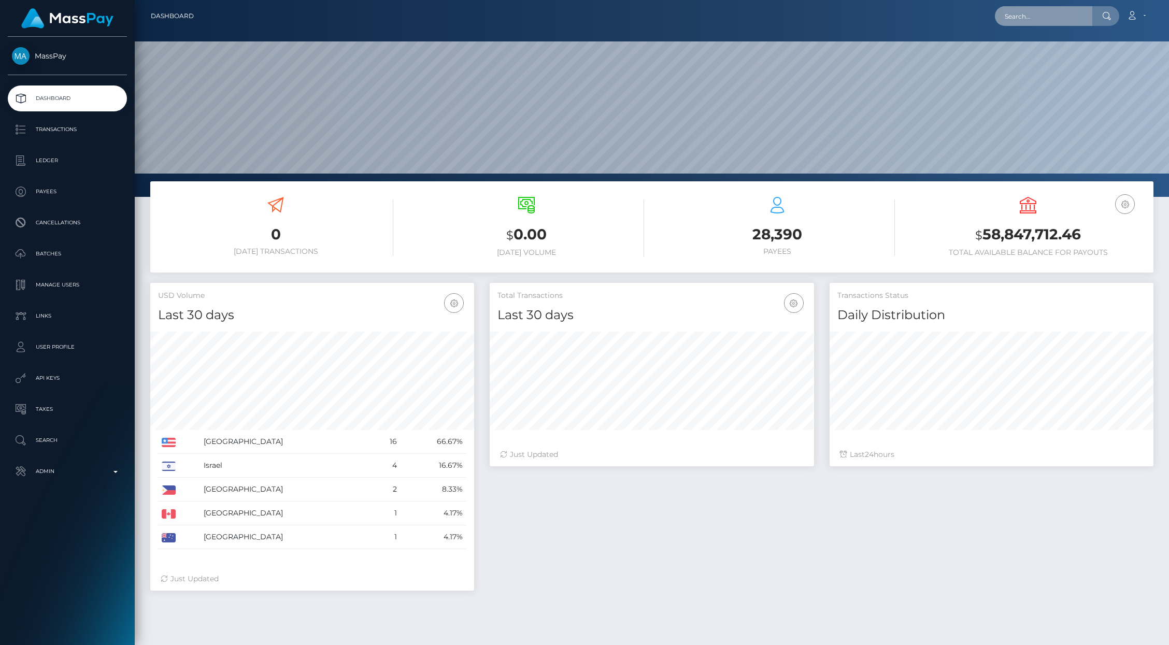
scroll to position [183, 324]
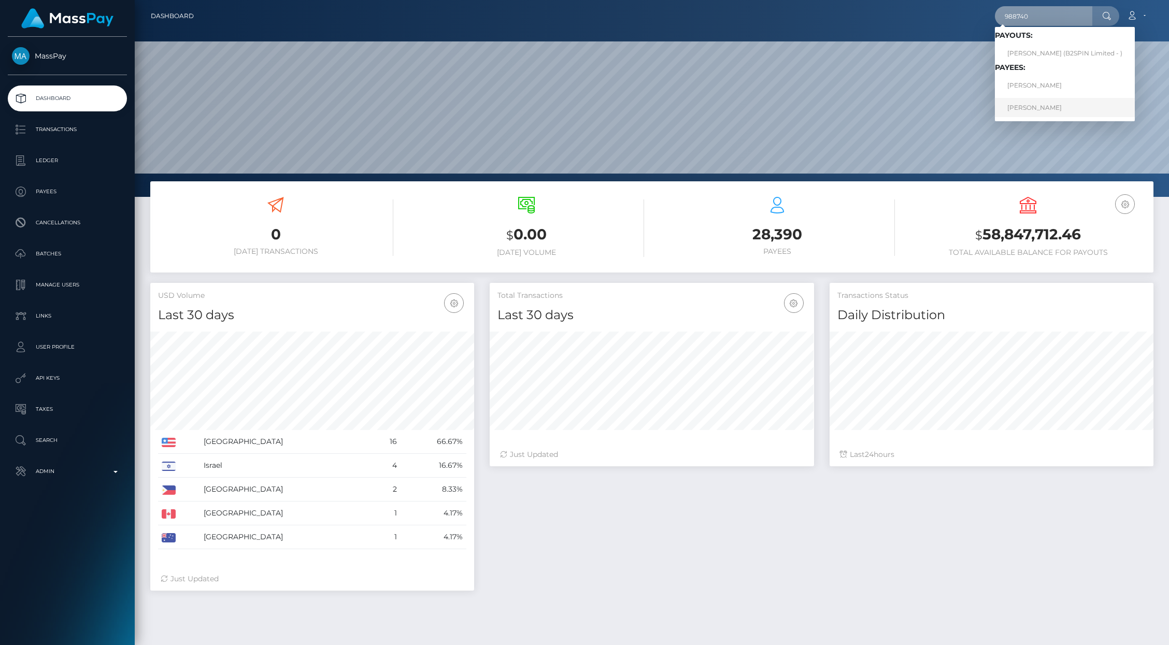
type input "988740"
click at [1039, 107] on link "[PERSON_NAME]" at bounding box center [1065, 107] width 140 height 19
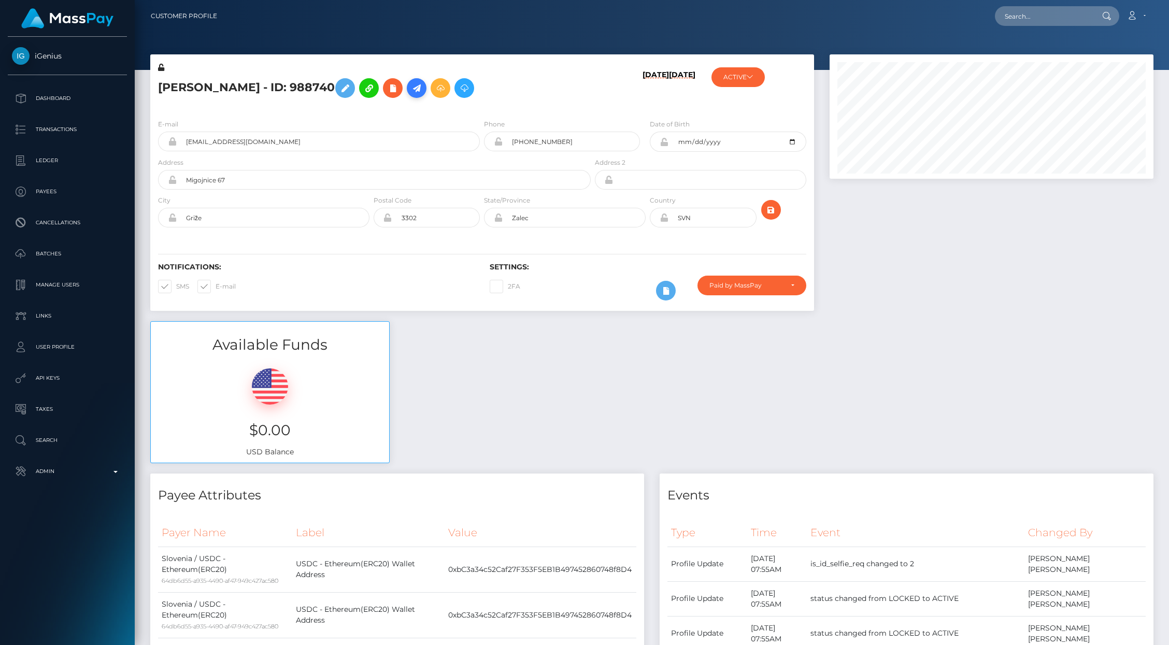
click at [414, 89] on icon at bounding box center [416, 88] width 12 height 13
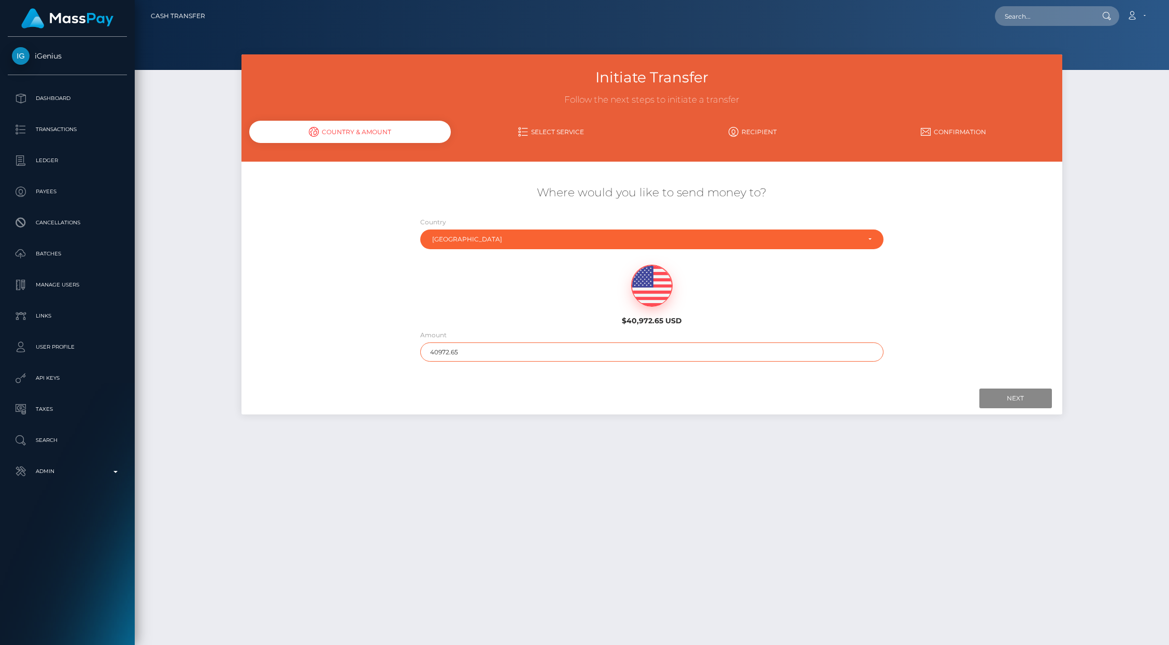
click at [481, 347] on input "40972.65" at bounding box center [651, 351] width 463 height 19
type input "218.04"
click at [1016, 402] on input "Next" at bounding box center [1015, 399] width 73 height 20
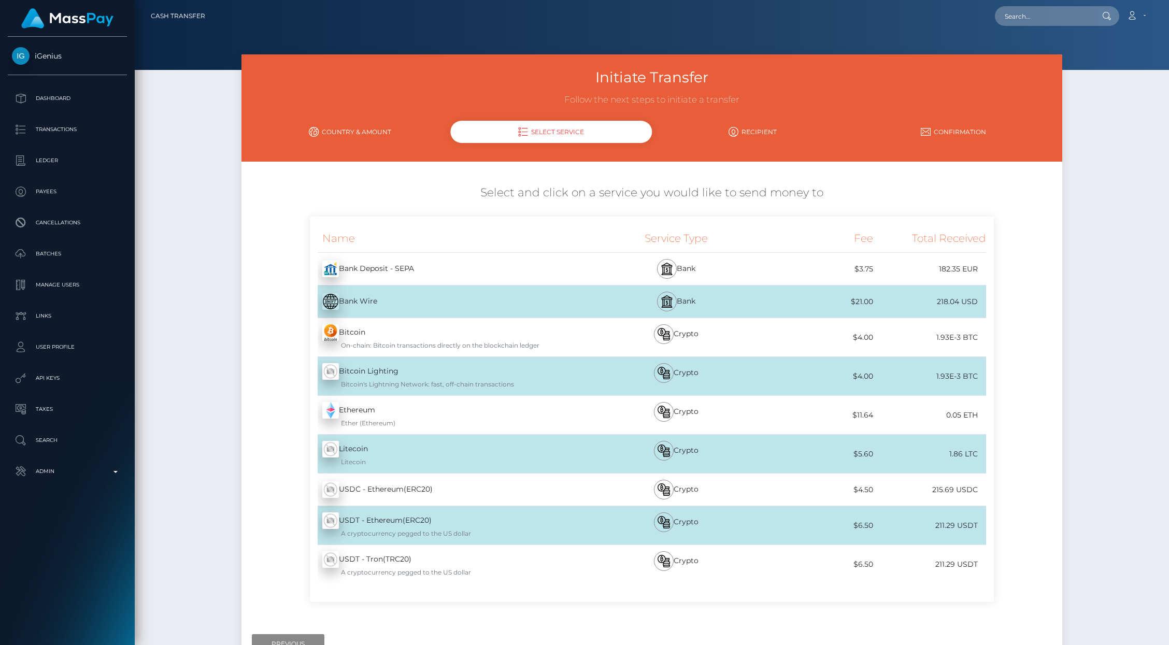
click at [501, 490] on div "USDC - Ethereum(ERC20) - USDC" at bounding box center [451, 489] width 282 height 29
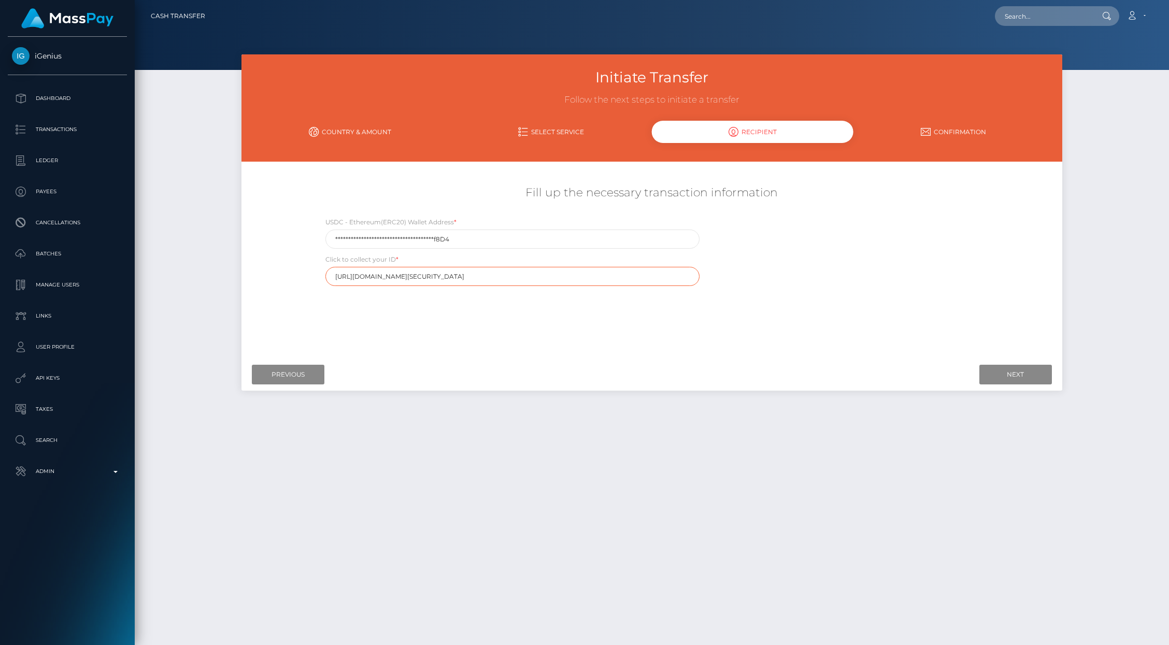
click at [436, 275] on input "https://magic.veriff.me/v/eyJhbGciOiJIUzI1NiIsInR5cCI6IkpXVCJ9.eyJpYXQiOjE3NTcx…" at bounding box center [512, 276] width 374 height 19
click at [157, 167] on div "Initiate Transfer Follow the next steps to initiate a transfer Country & Amount…" at bounding box center [652, 344] width 1034 height 581
click at [284, 381] on input "Previous" at bounding box center [288, 375] width 73 height 20
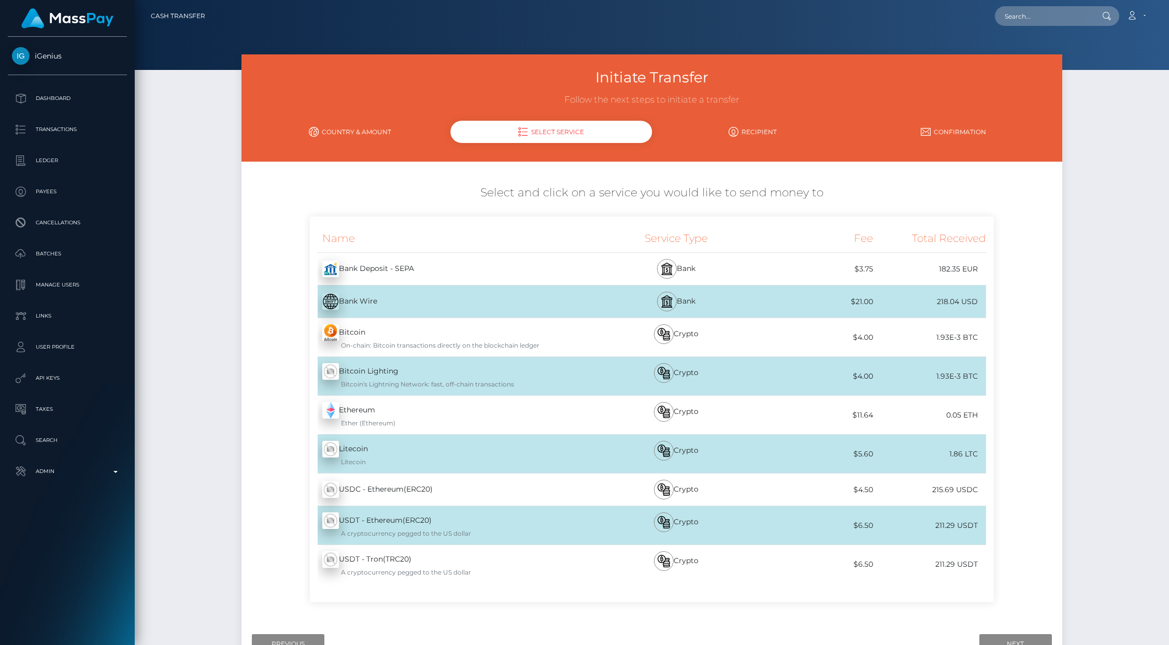
click at [258, 378] on div "Name Service Type Fee Total Received Bank Deposit - SEPA - EUR" at bounding box center [651, 415] width 820 height 396
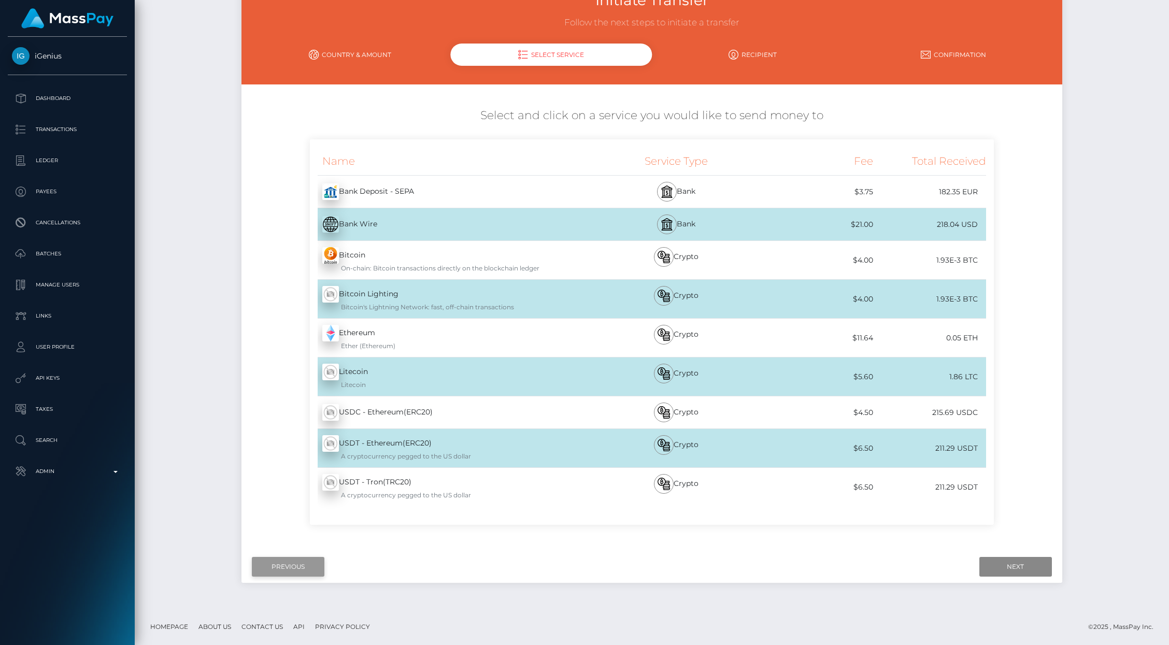
click at [283, 575] on input "Previous" at bounding box center [288, 567] width 73 height 20
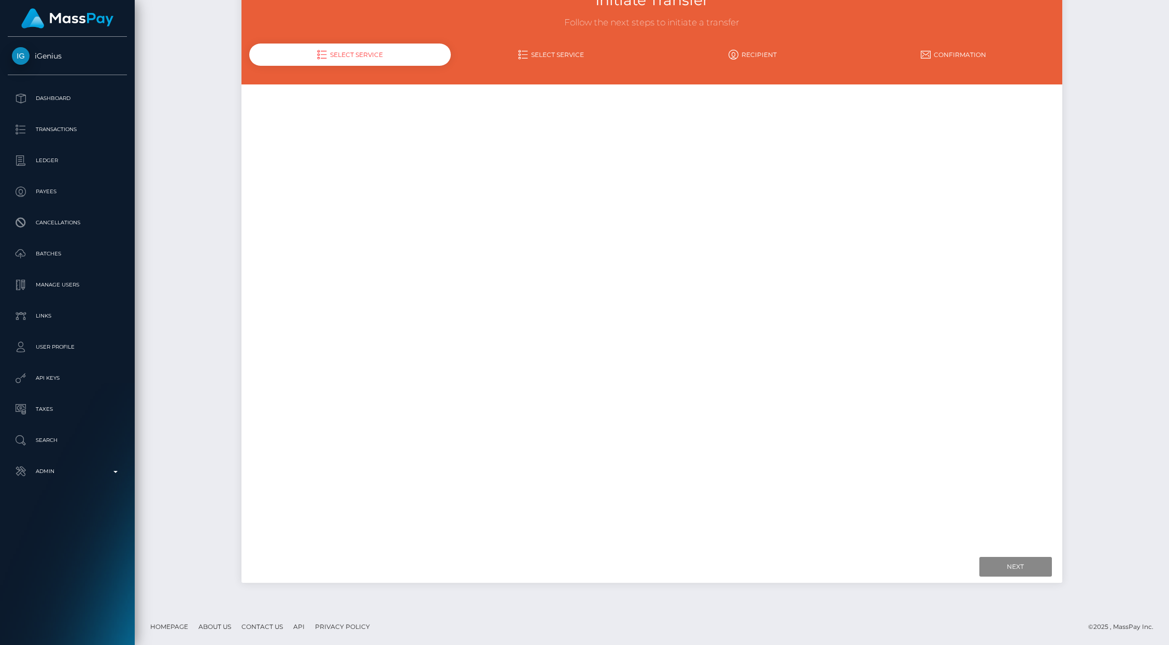
scroll to position [27, 0]
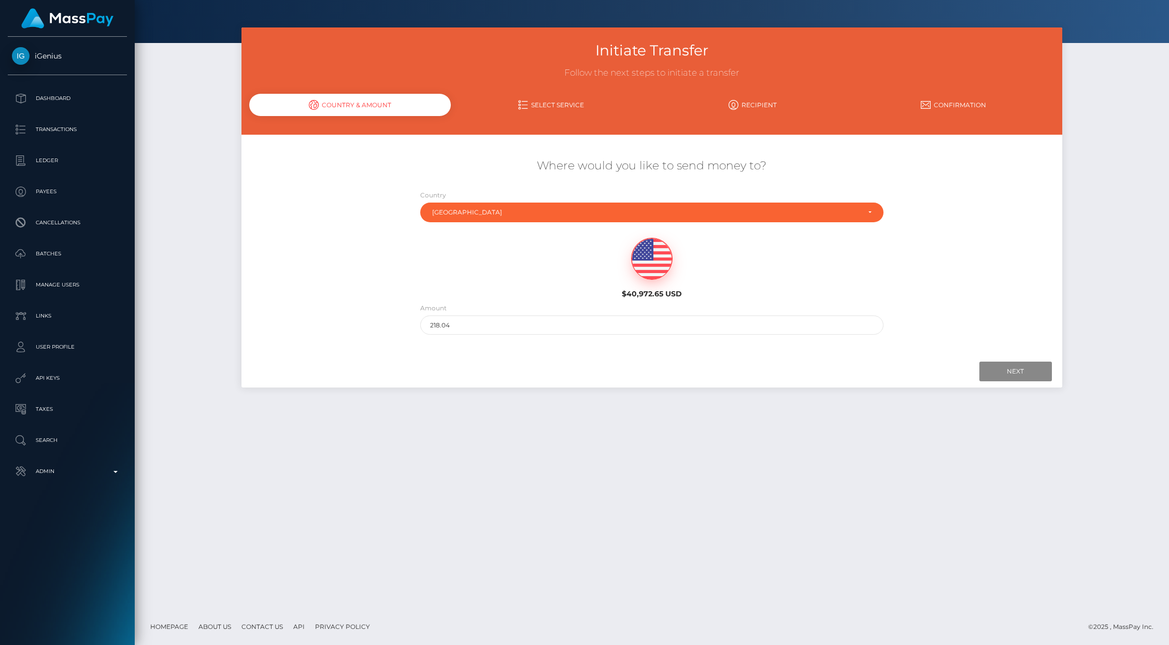
click at [258, 486] on div "Initiate Transfer Follow the next steps to initiate a transfer Country & Amount…" at bounding box center [652, 317] width 1034 height 581
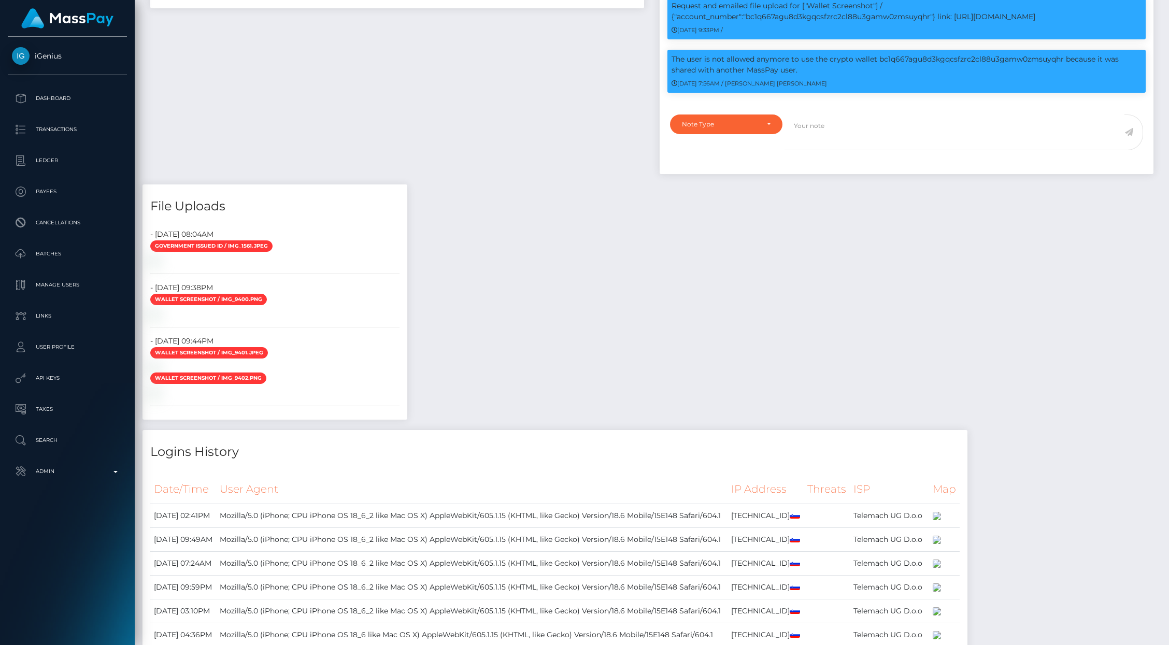
scroll to position [935, 0]
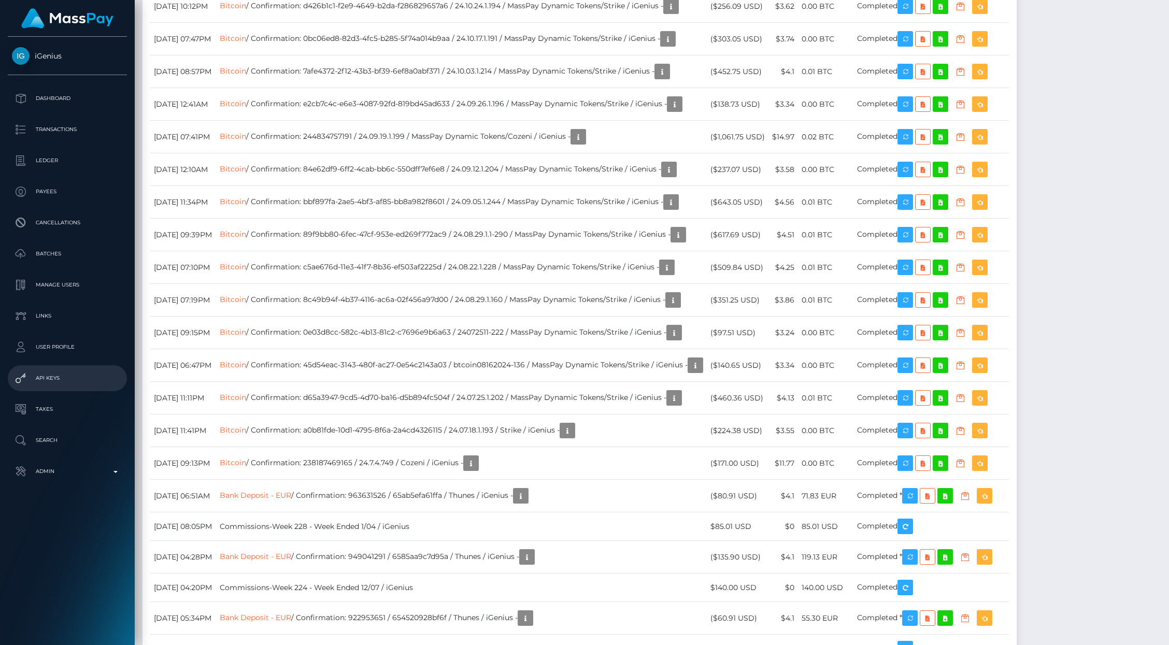
scroll to position [2747, 0]
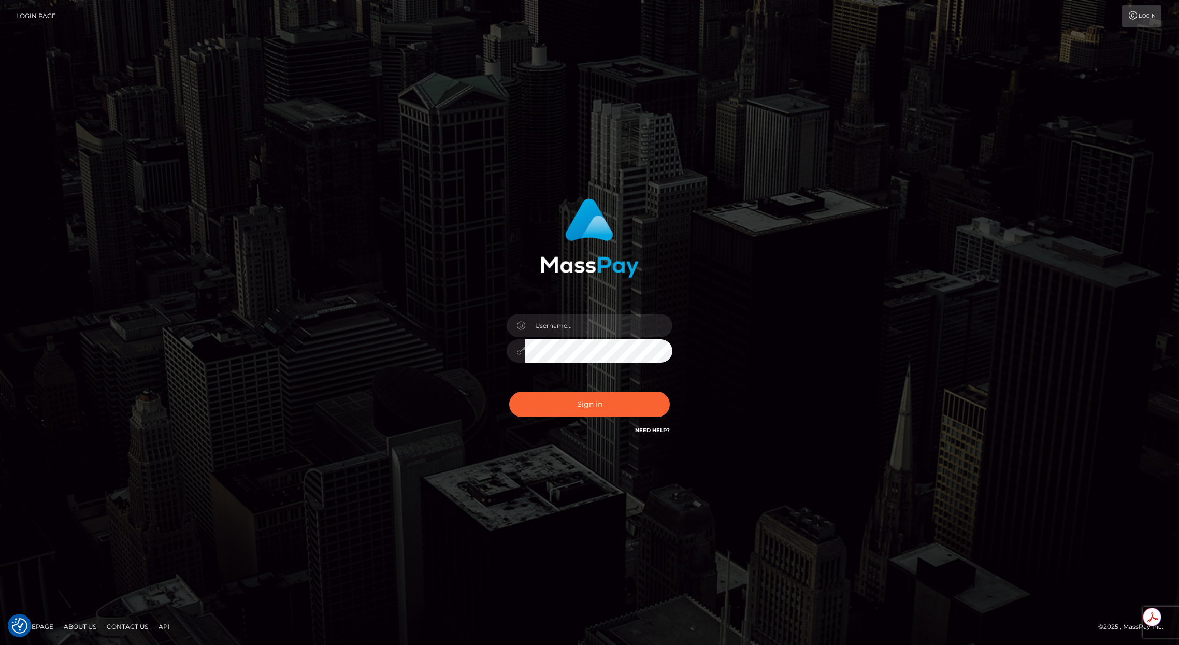
type input "brentg"
click at [593, 407] on button "Sign in" at bounding box center [589, 404] width 161 height 25
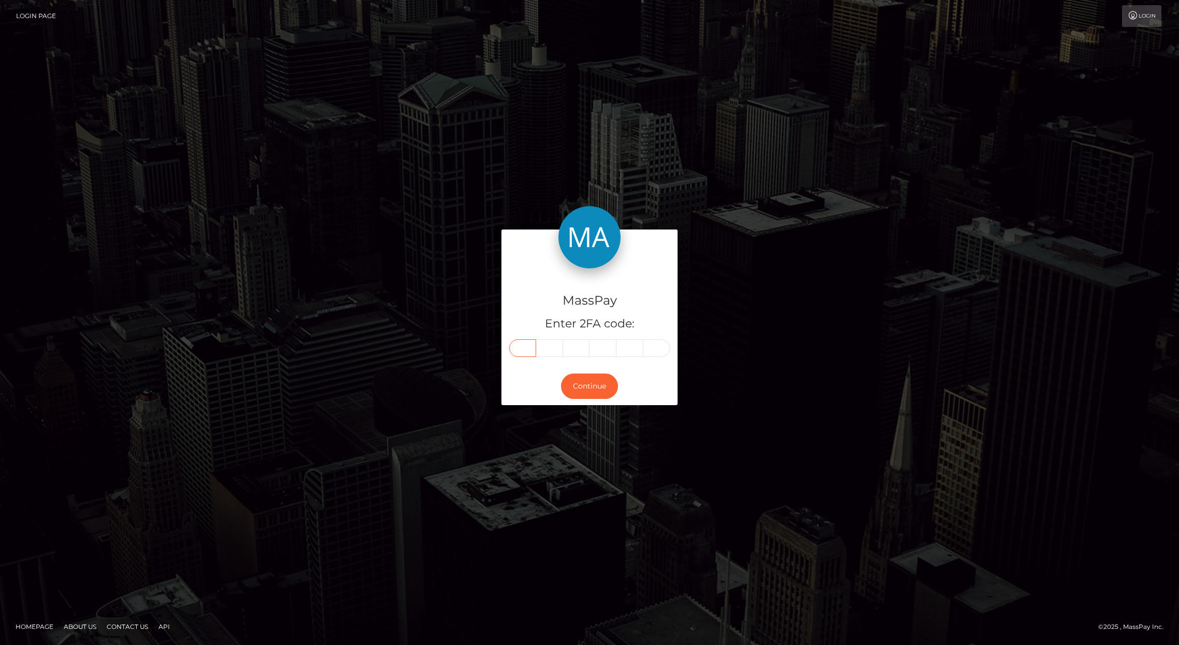
paste input "0"
type input "0"
type input "9"
type input "5"
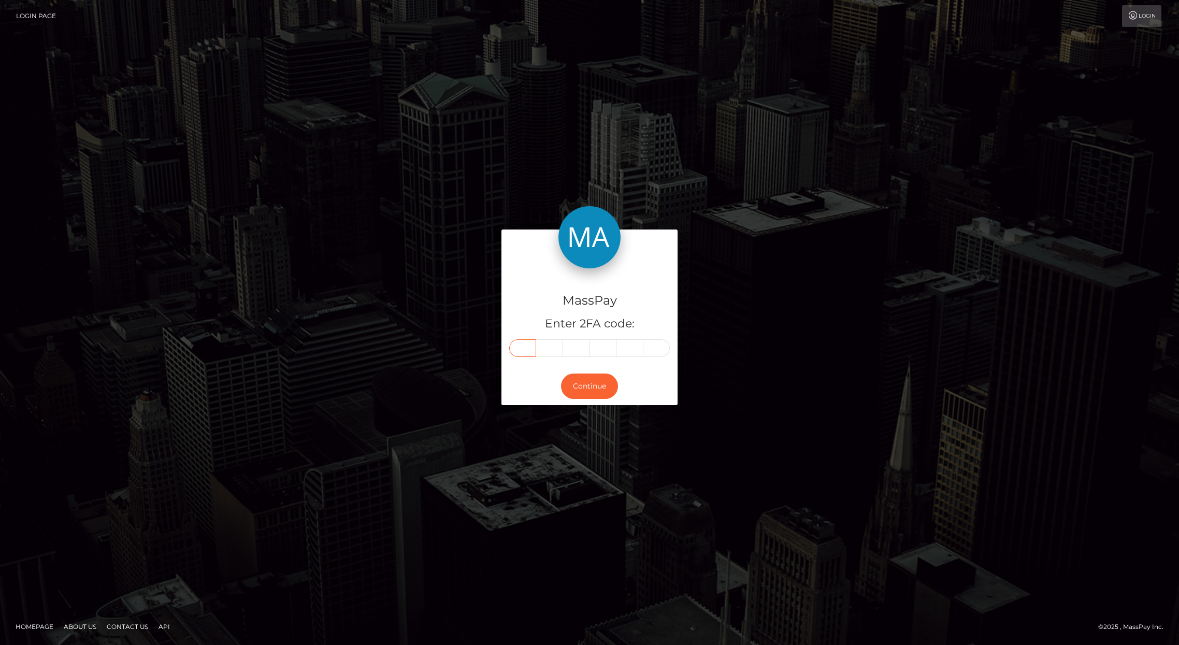
type input "6"
type input "5"
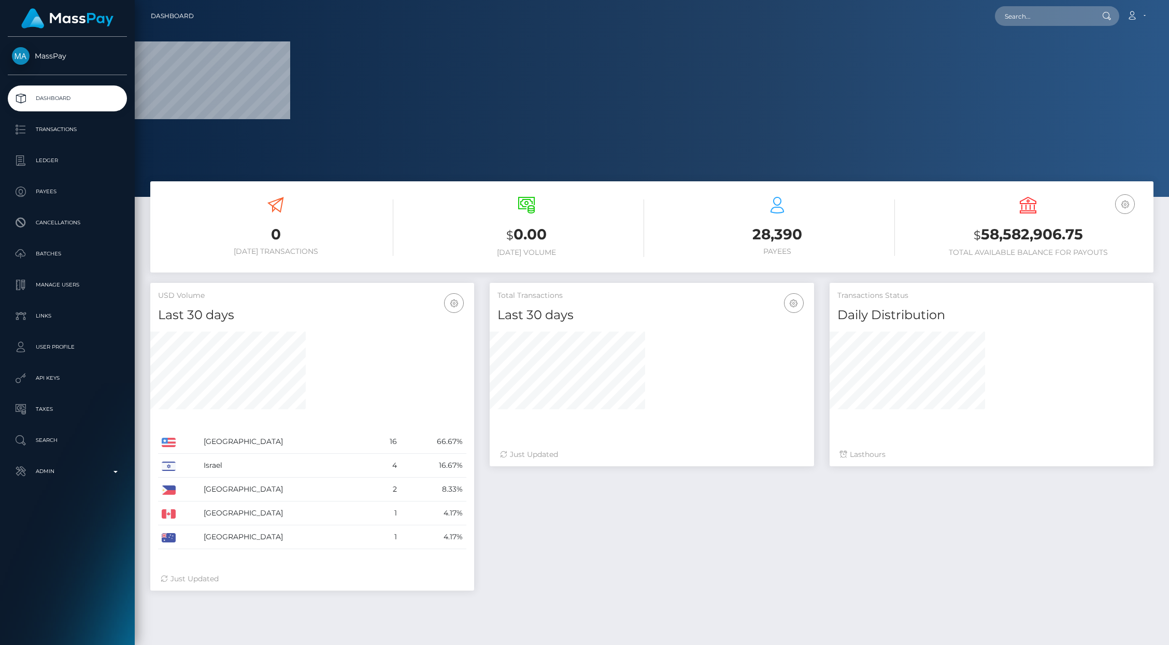
click at [1043, 39] on div at bounding box center [652, 98] width 1034 height 197
click at [1029, 15] on input "text" at bounding box center [1043, 16] width 97 height 20
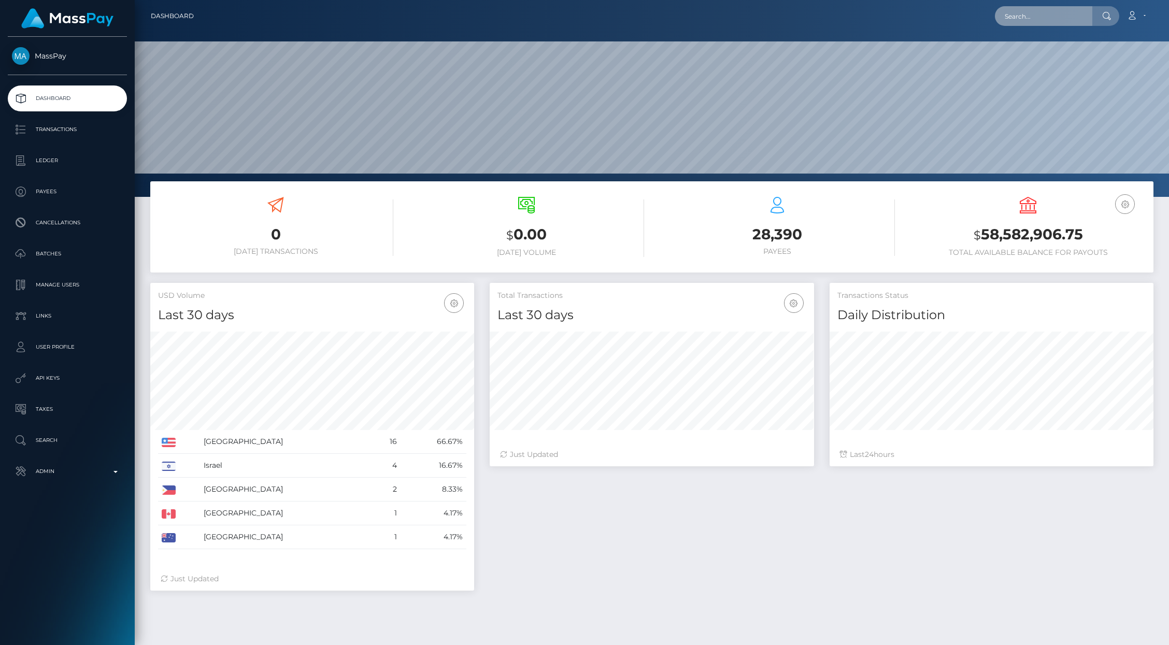
scroll to position [183, 324]
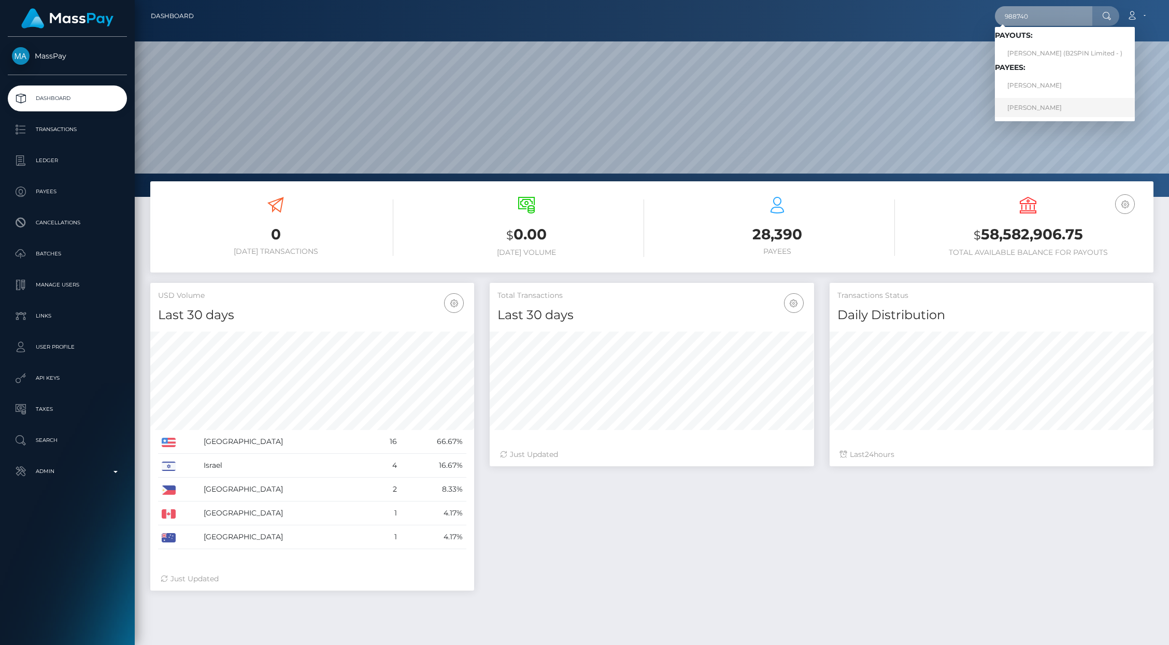
type input "988740"
click at [1050, 107] on link "NINA HUDOVERNIK" at bounding box center [1065, 107] width 140 height 19
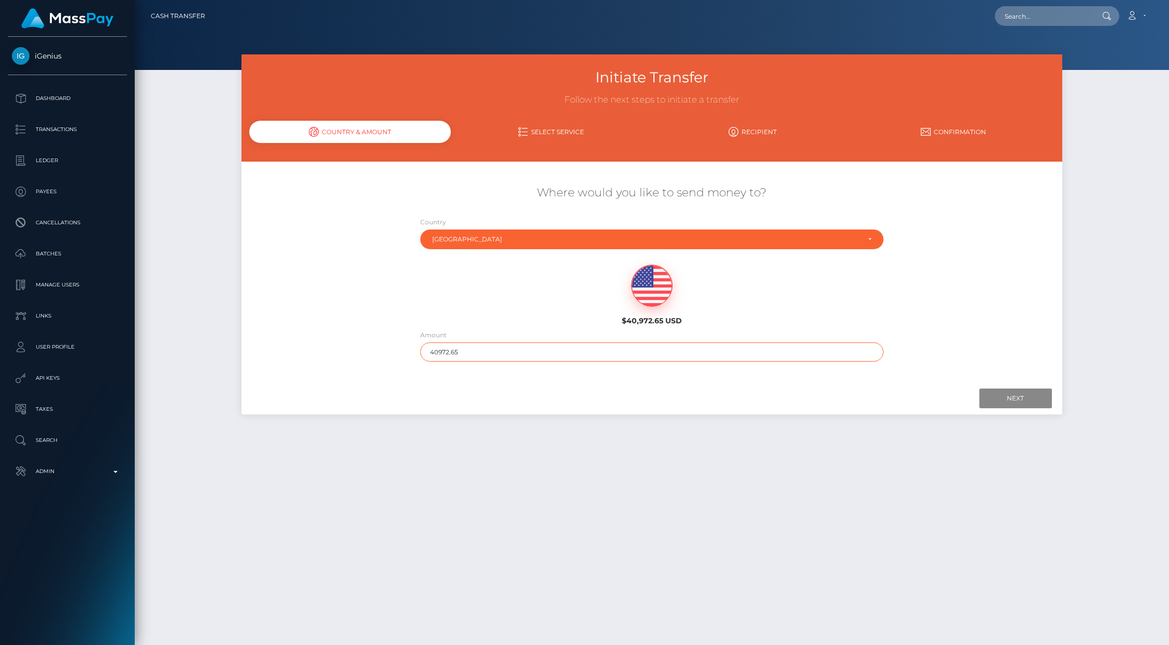
click at [446, 348] on input "40972.65" at bounding box center [651, 351] width 463 height 19
type input "218.04"
click at [1010, 396] on input "Next" at bounding box center [1015, 399] width 73 height 20
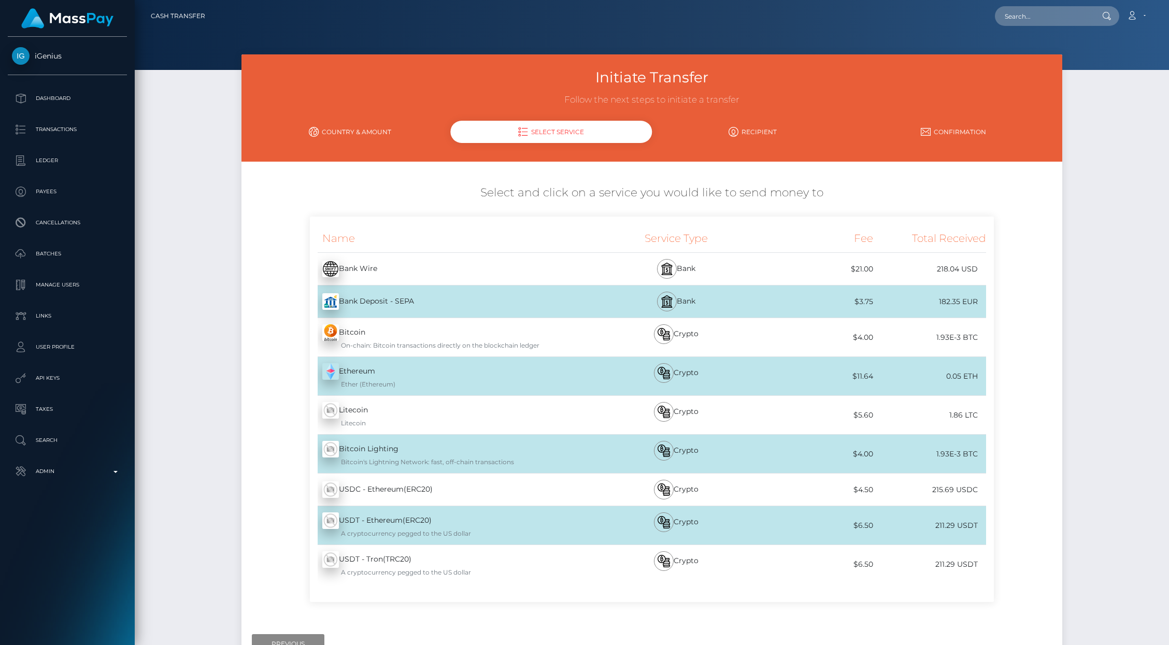
click at [592, 494] on div "Crypto" at bounding box center [676, 490] width 169 height 32
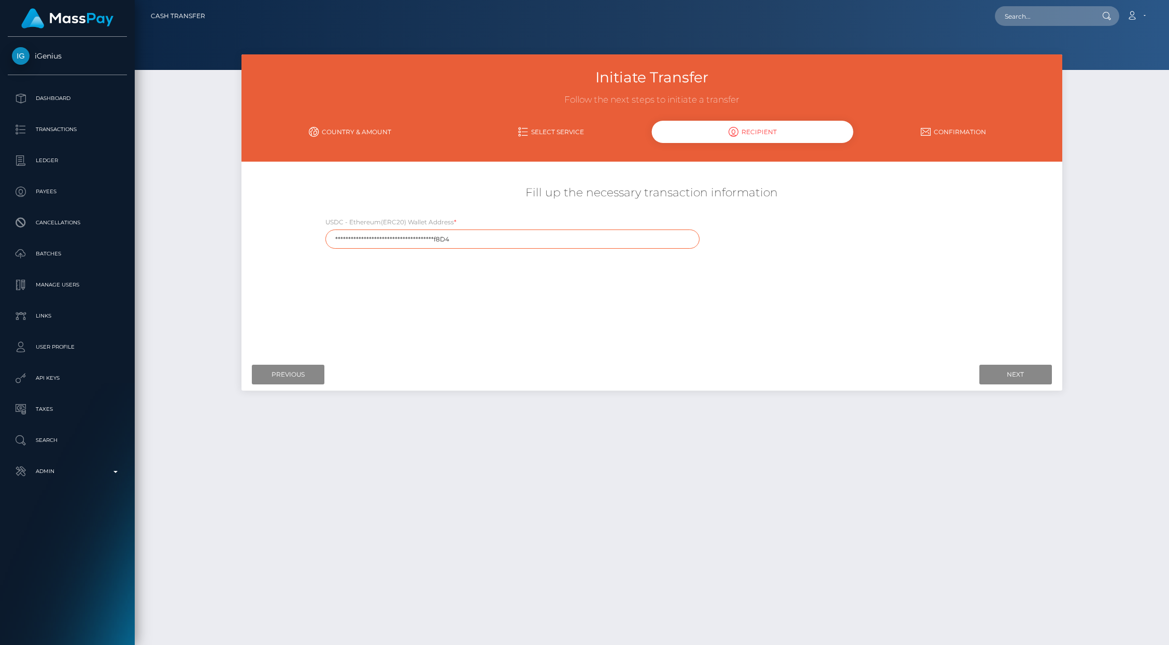
click at [459, 232] on input "**********" at bounding box center [512, 239] width 374 height 19
paste input "0xbC3a34c52Caf27F353F5EB1B497452860748f8D4"
type input "0xbC3a34c52Caf27F353F5EB1B497452860748f8D4"
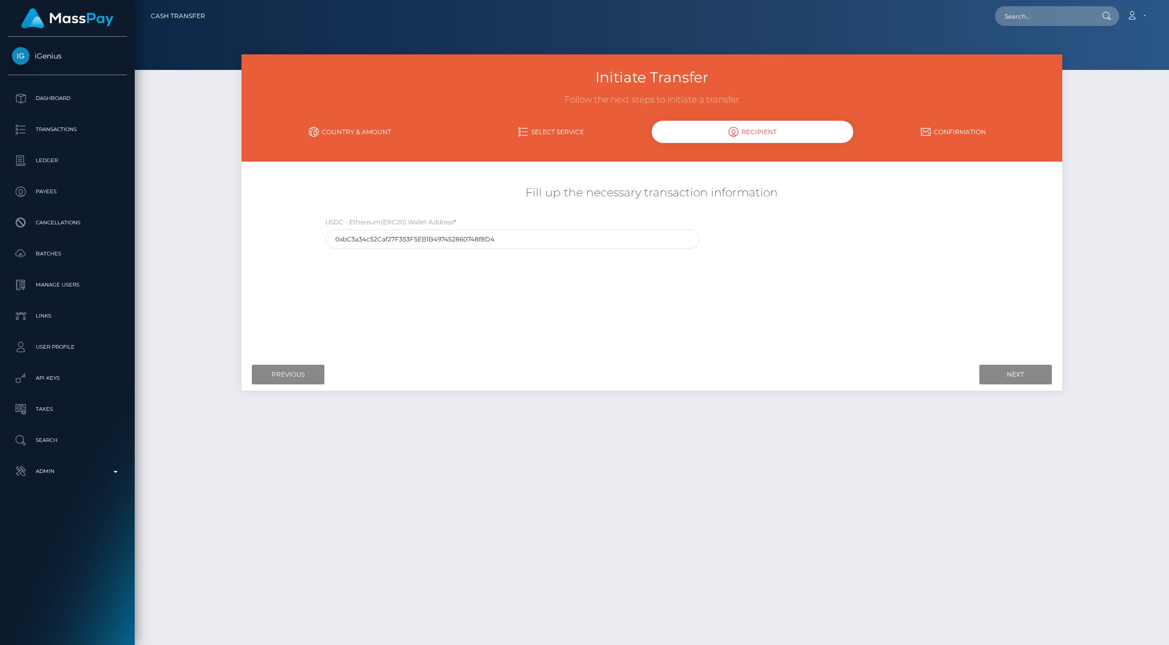
click at [625, 356] on div "Where would you like to send money to? Country Abkhazia Afghanistan Albania Alg…" at bounding box center [651, 260] width 820 height 197
click at [1028, 376] on input "Next" at bounding box center [1015, 375] width 73 height 20
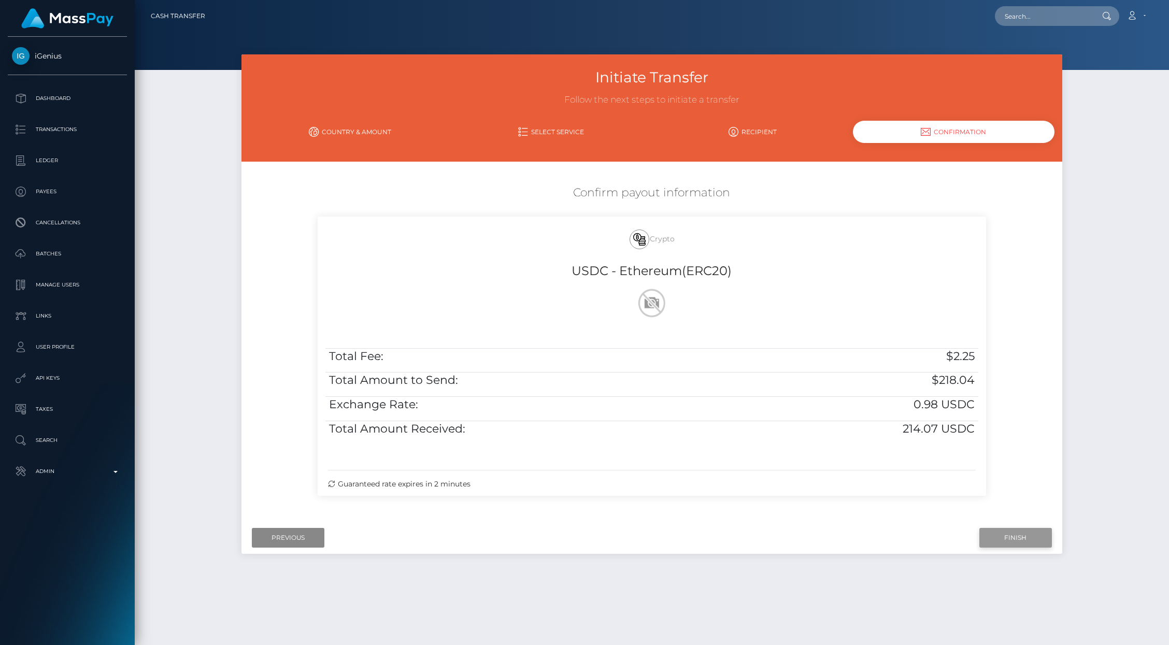
click at [1019, 539] on input "Finish" at bounding box center [1015, 538] width 73 height 20
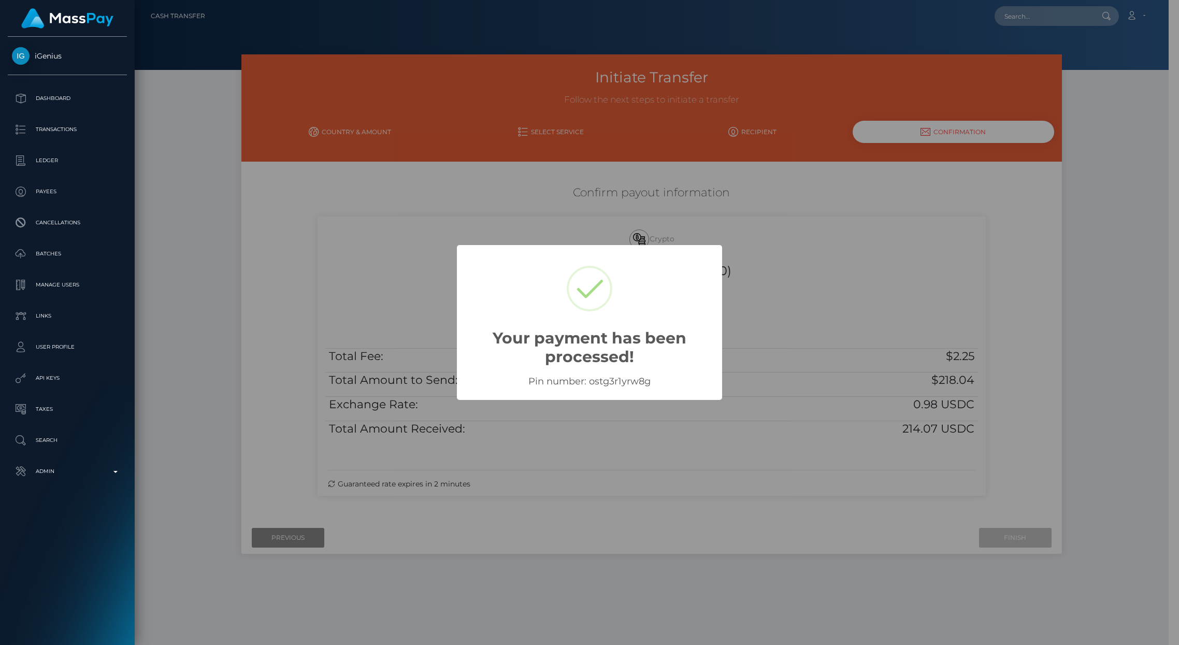
click at [199, 323] on div "× Your payment has been processed! Pin number: ostg3r1yrw8g OK No Cancel" at bounding box center [589, 322] width 1179 height 645
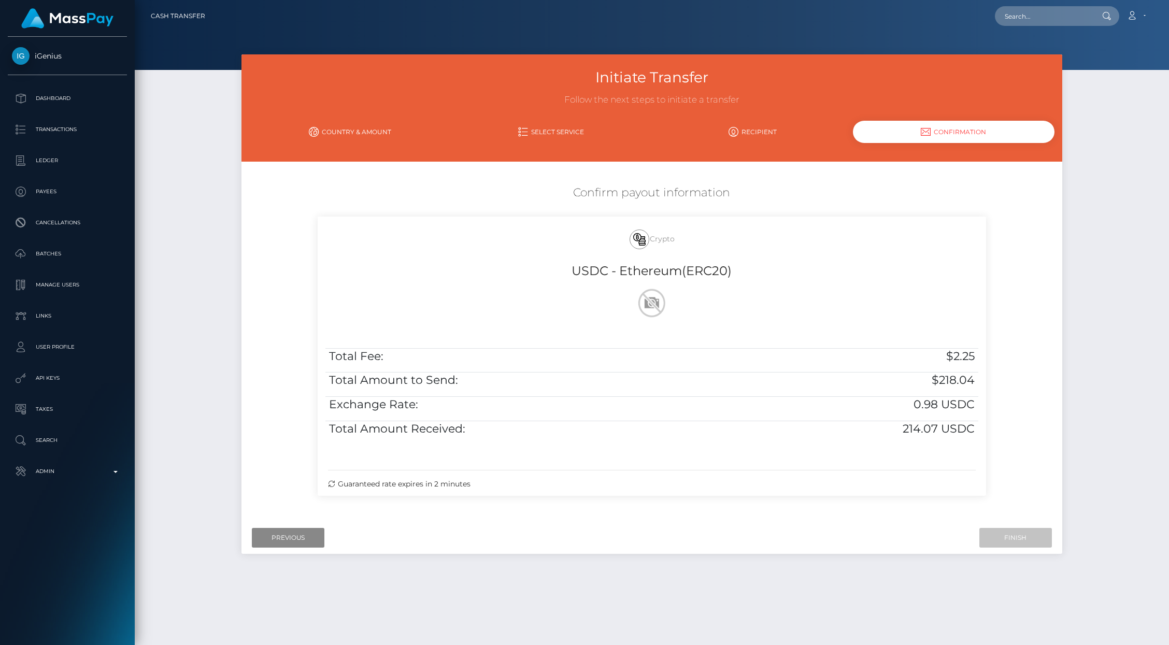
click at [197, 323] on div "Initiate Transfer Follow the next steps to initiate a transfer Country & Amount…" at bounding box center [652, 344] width 1034 height 581
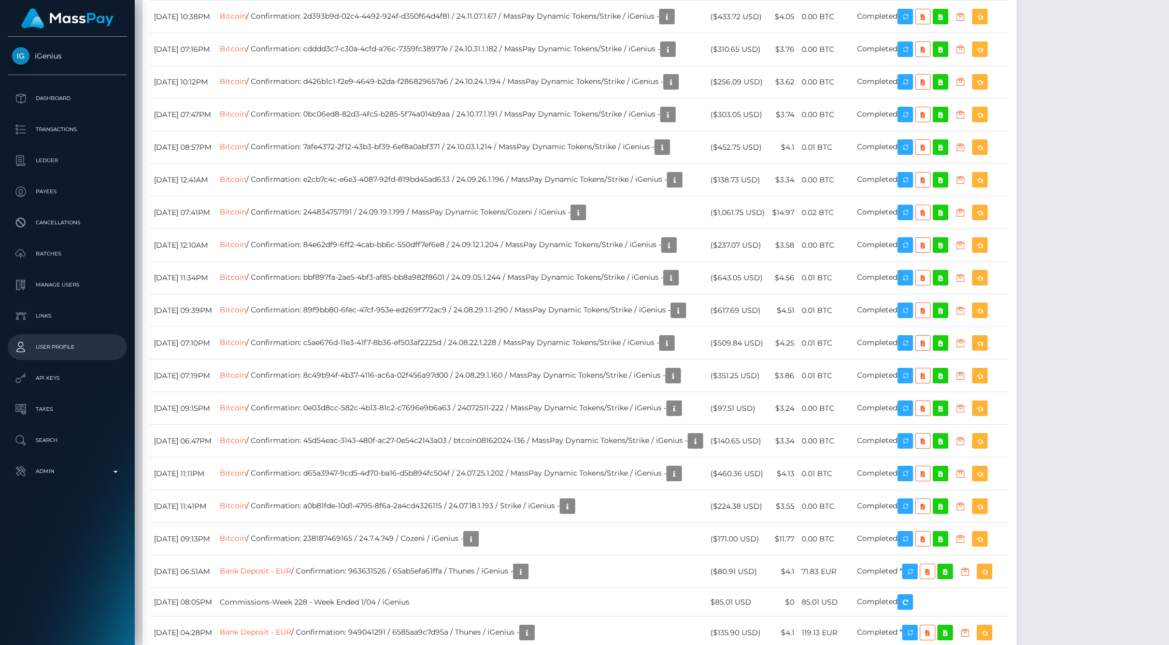
scroll to position [3181, 0]
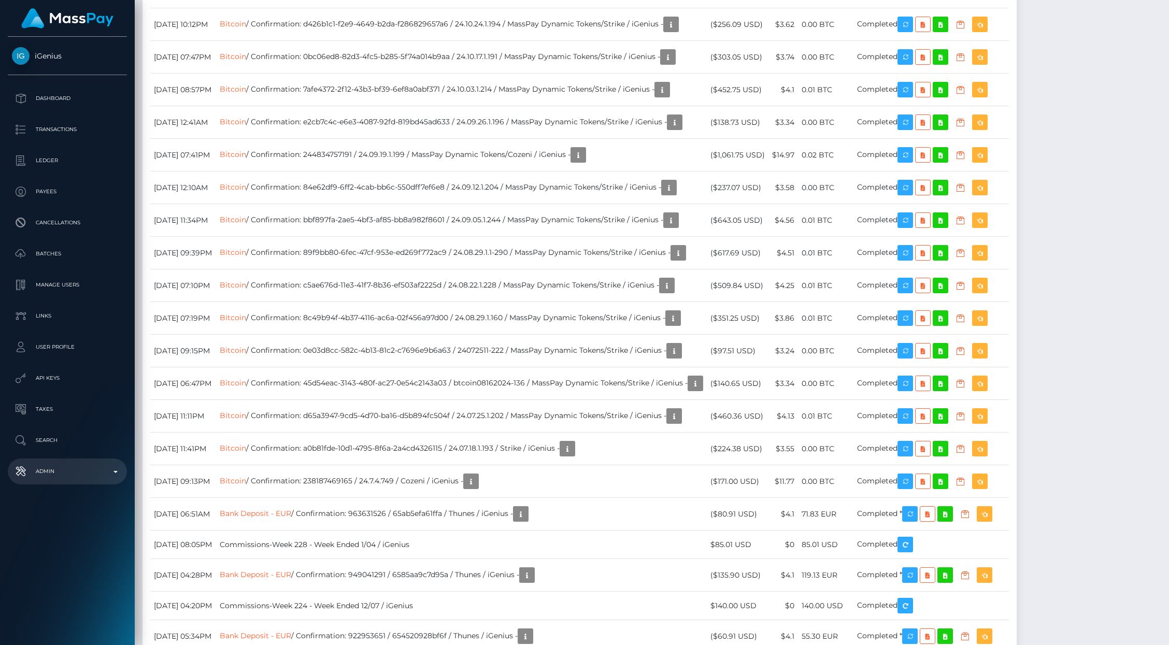
click at [95, 478] on p "Admin" at bounding box center [67, 472] width 111 height 16
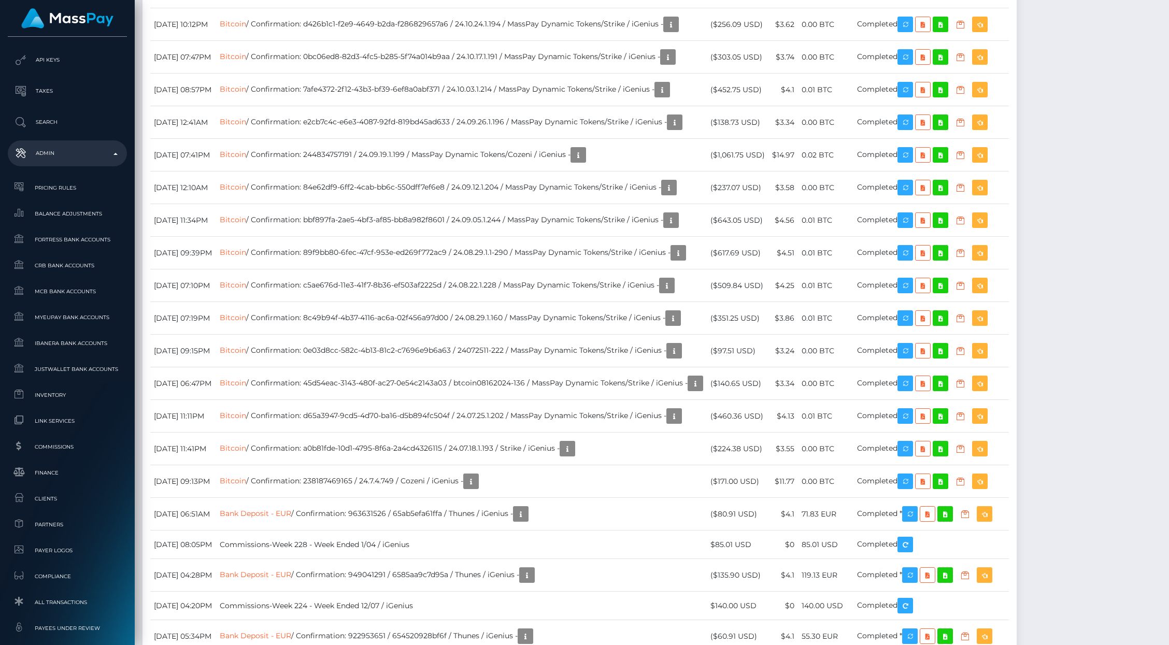
scroll to position [472, 0]
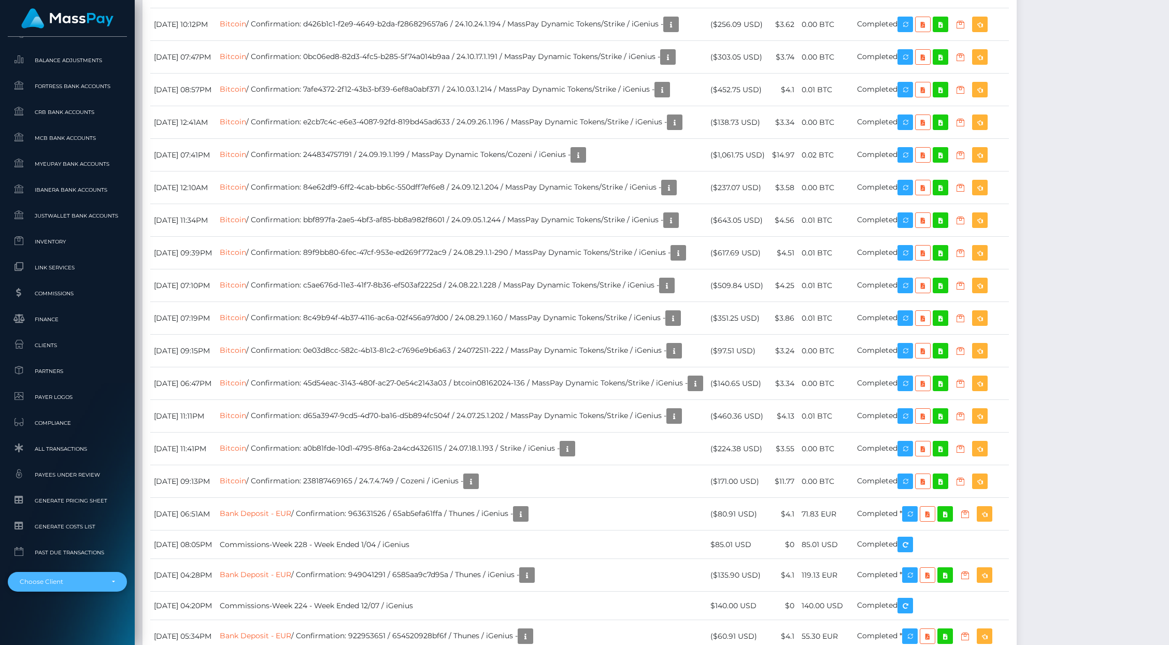
click at [77, 587] on div "Choose Client" at bounding box center [67, 582] width 119 height 20
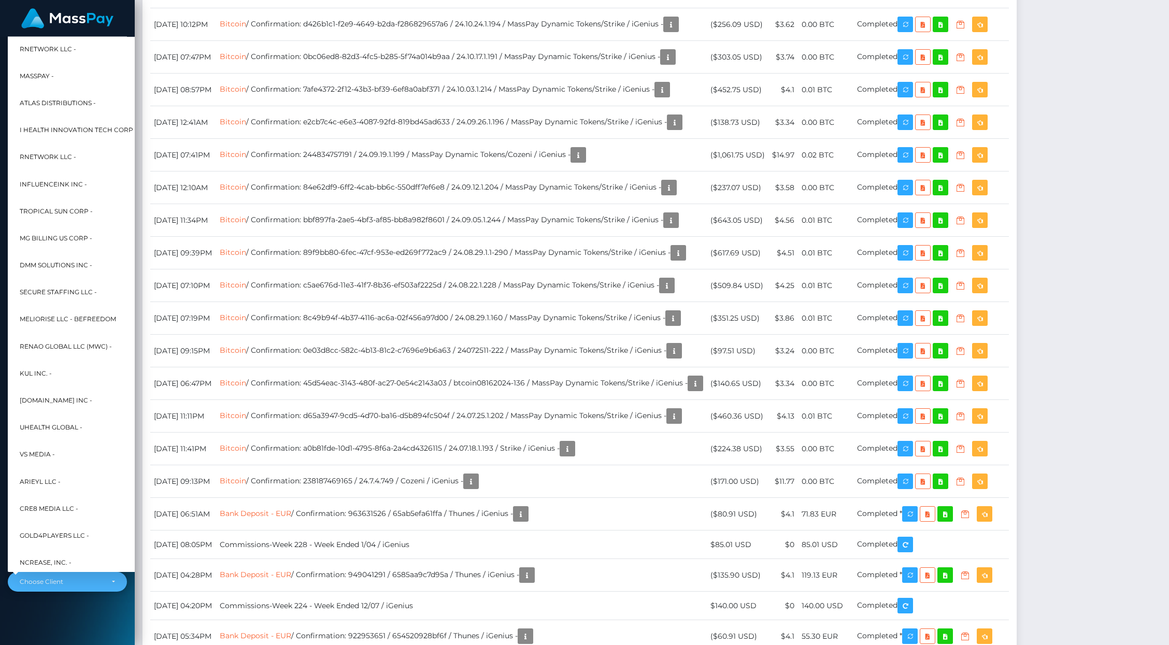
scroll to position [160, 11]
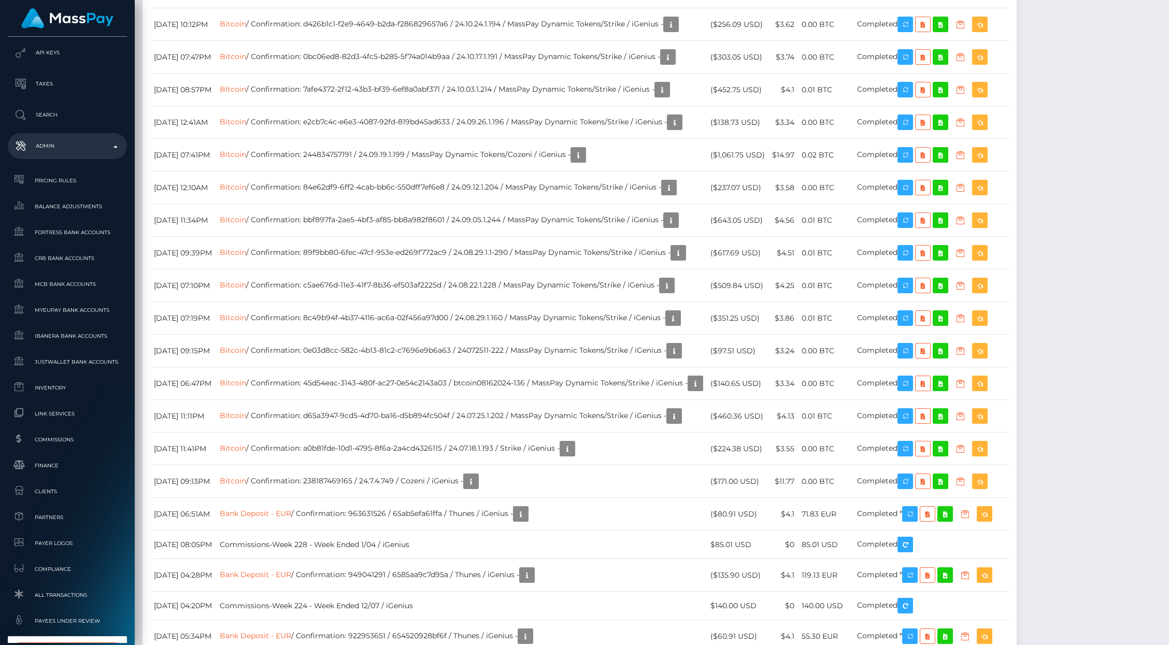
type input "le-vel"
select select "284"
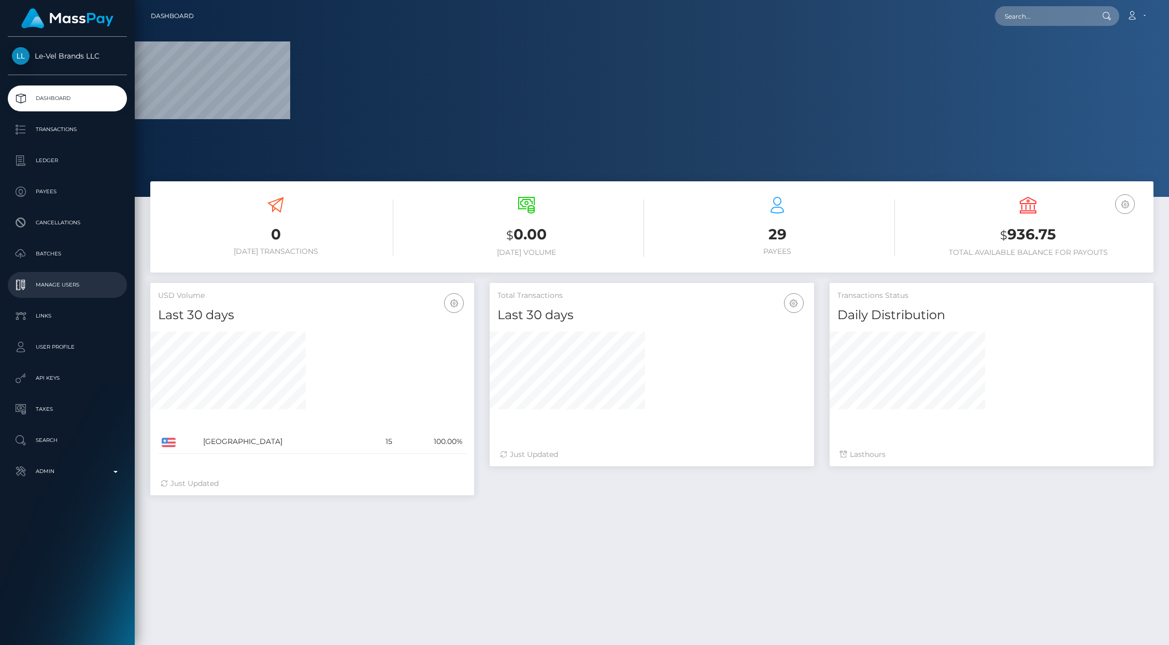
click at [63, 284] on p "Manage Users" at bounding box center [67, 285] width 111 height 16
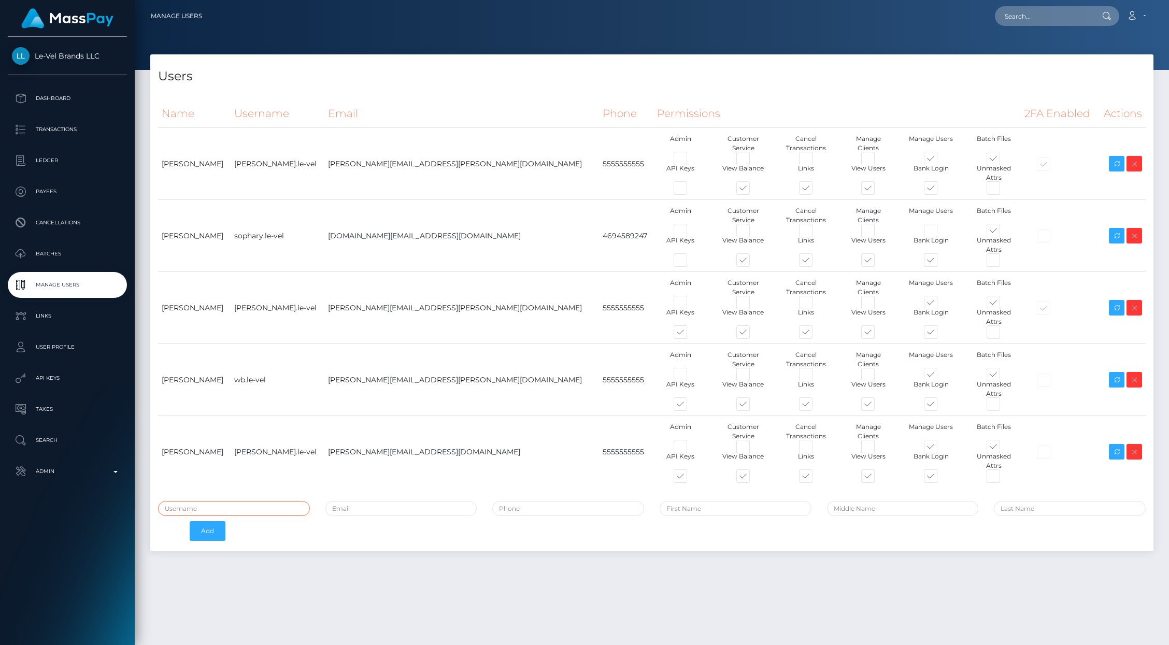
type input "brentg"
click at [1116, 374] on icon at bounding box center [1116, 380] width 12 height 13
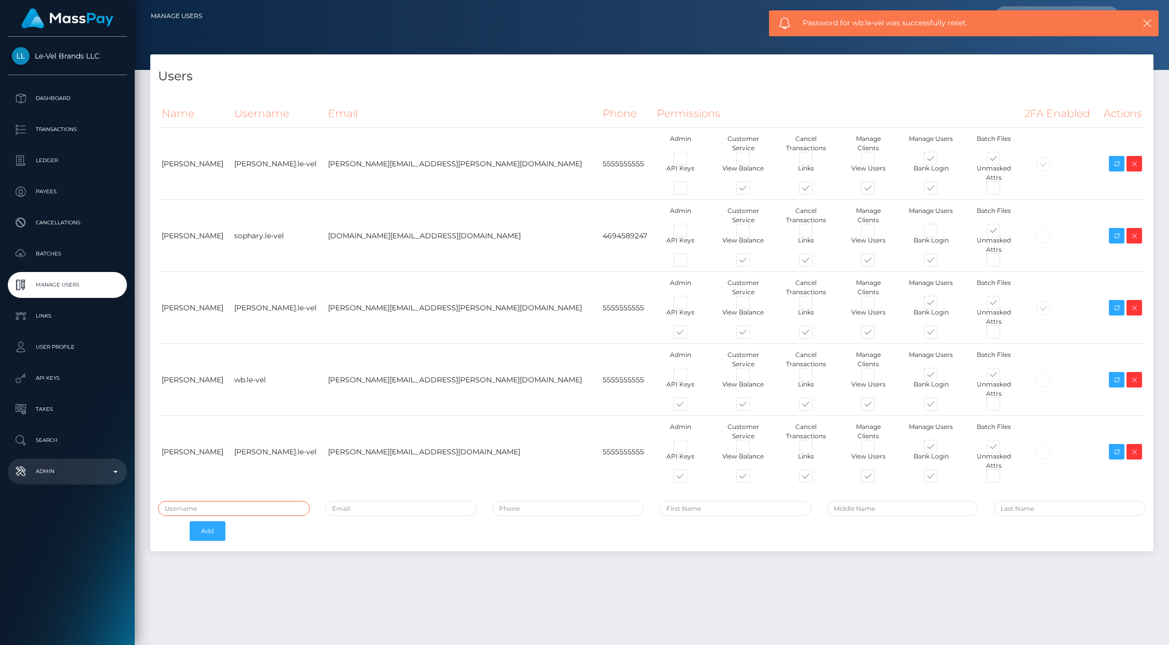
type input "brentg"
click at [104, 470] on p "Admin" at bounding box center [67, 472] width 111 height 16
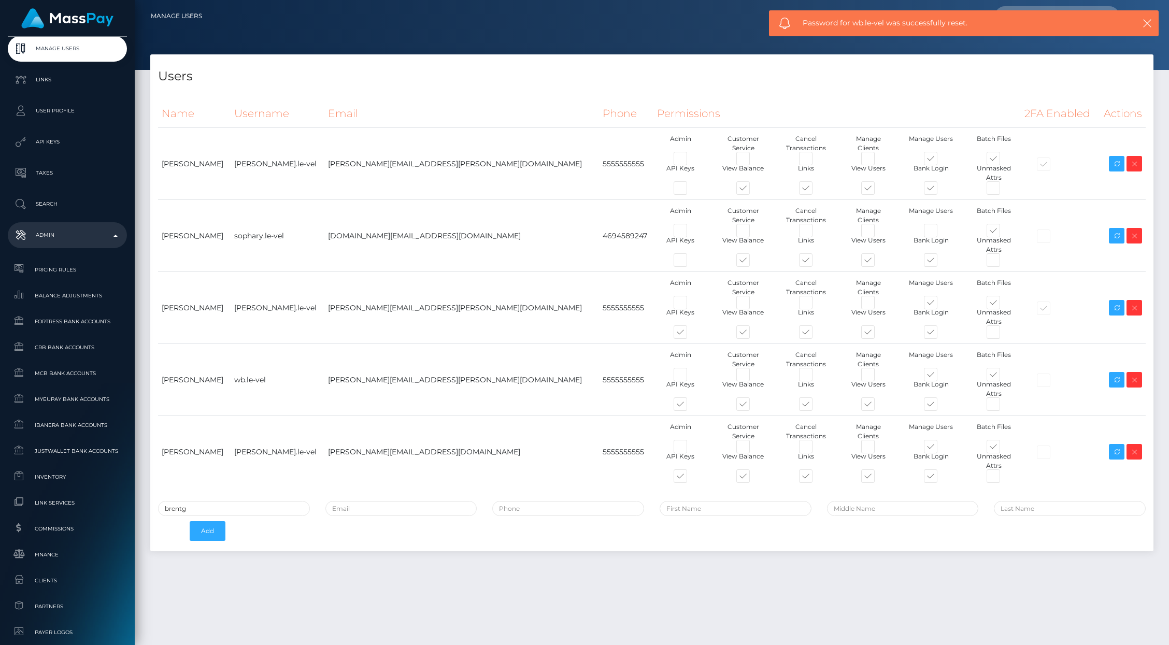
scroll to position [438, 0]
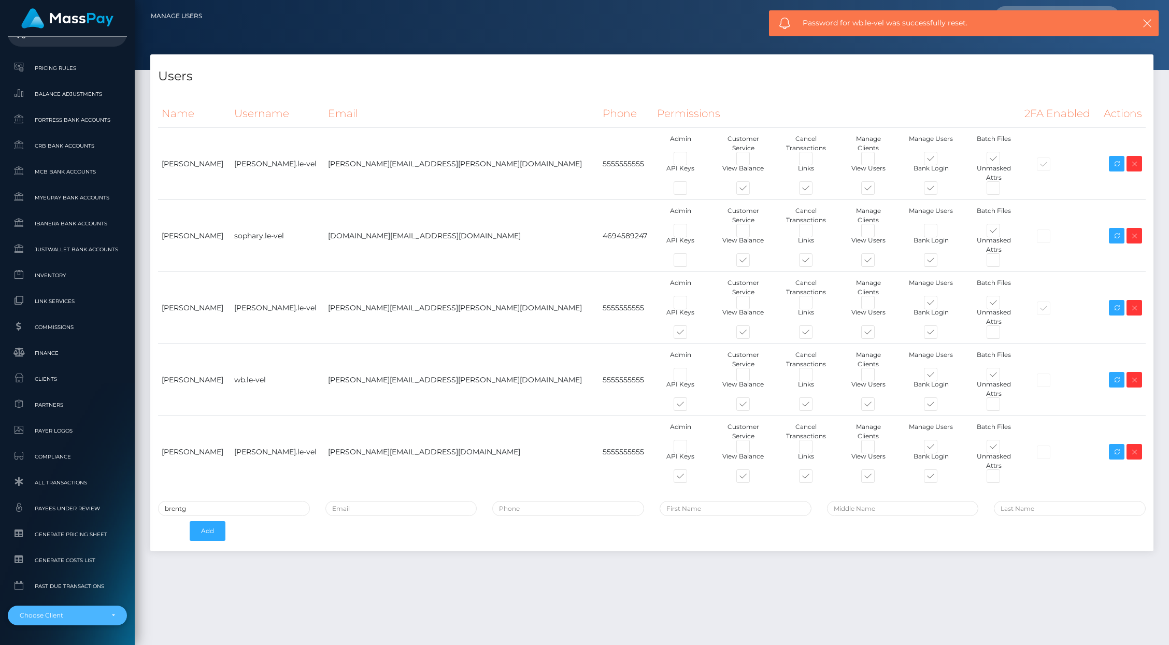
click at [87, 611] on div "Choose Client" at bounding box center [61, 615] width 83 height 8
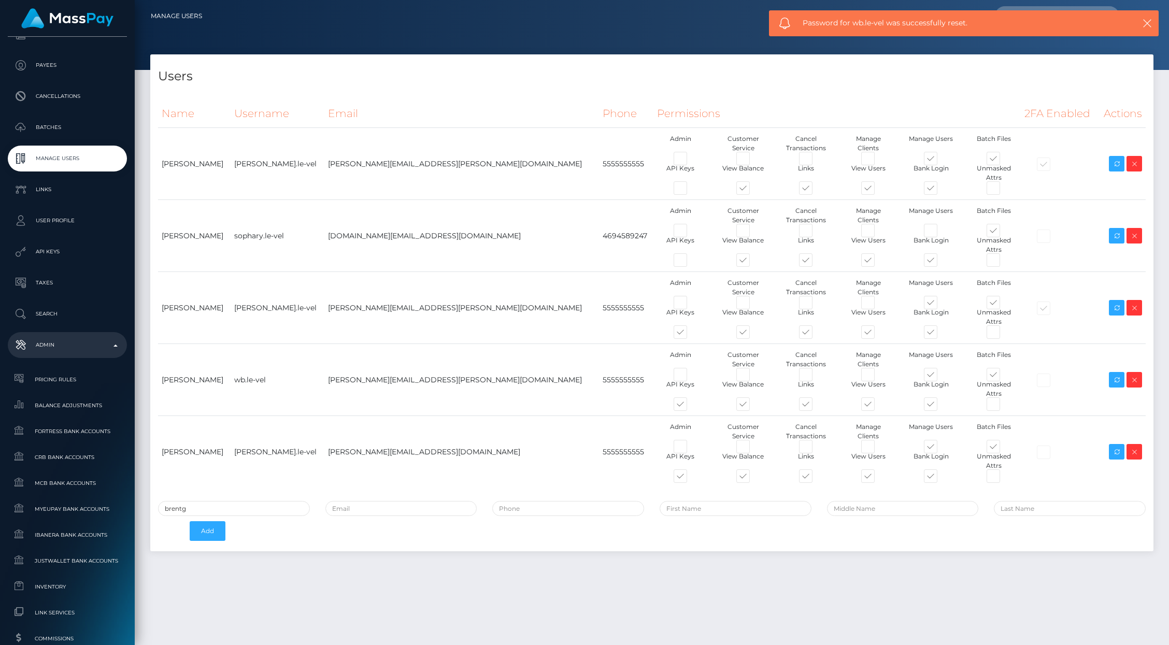
scroll to position [325, 0]
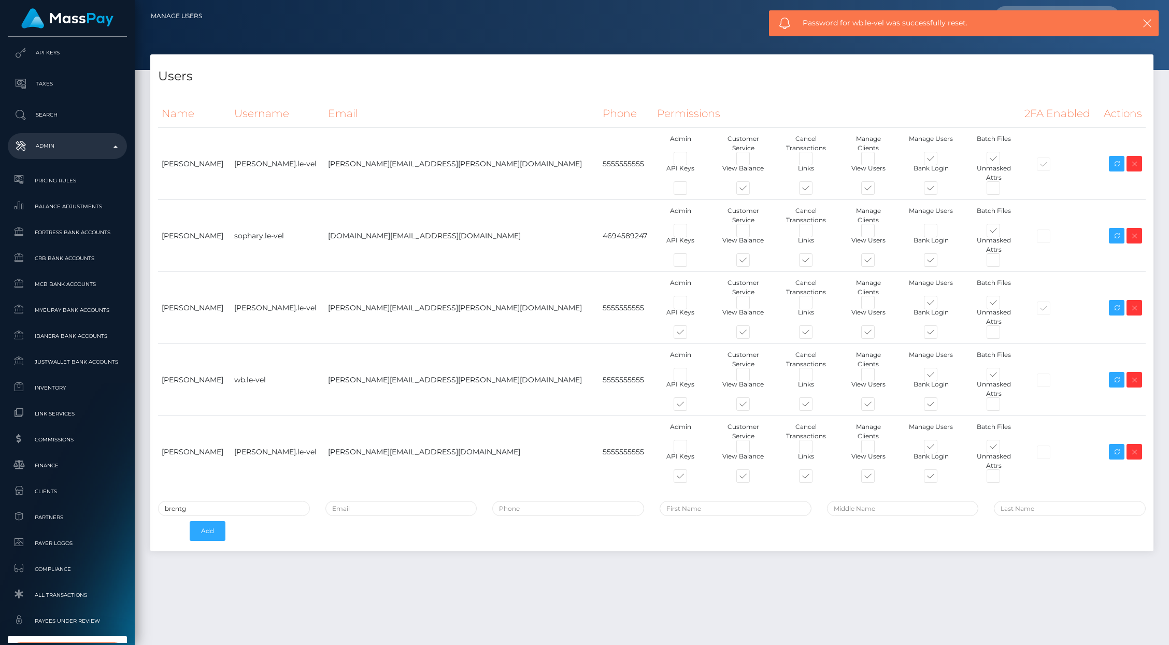
type input "le-vel"
select select "284"
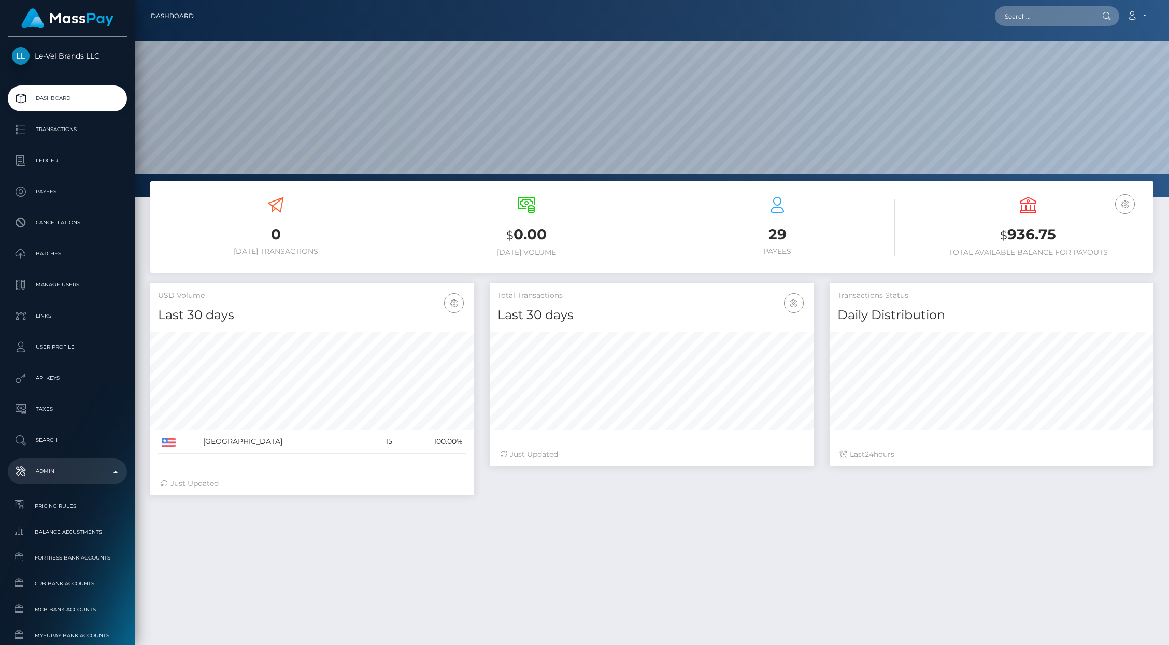
scroll to position [183, 324]
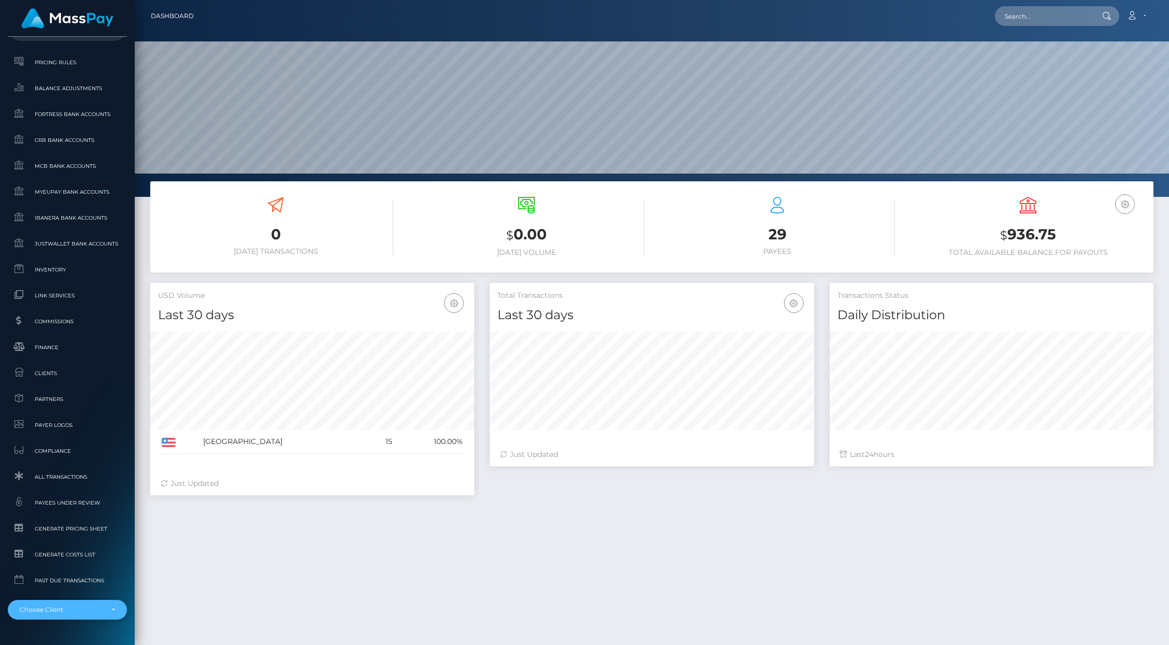
click at [68, 603] on div "Choose Client" at bounding box center [67, 610] width 119 height 20
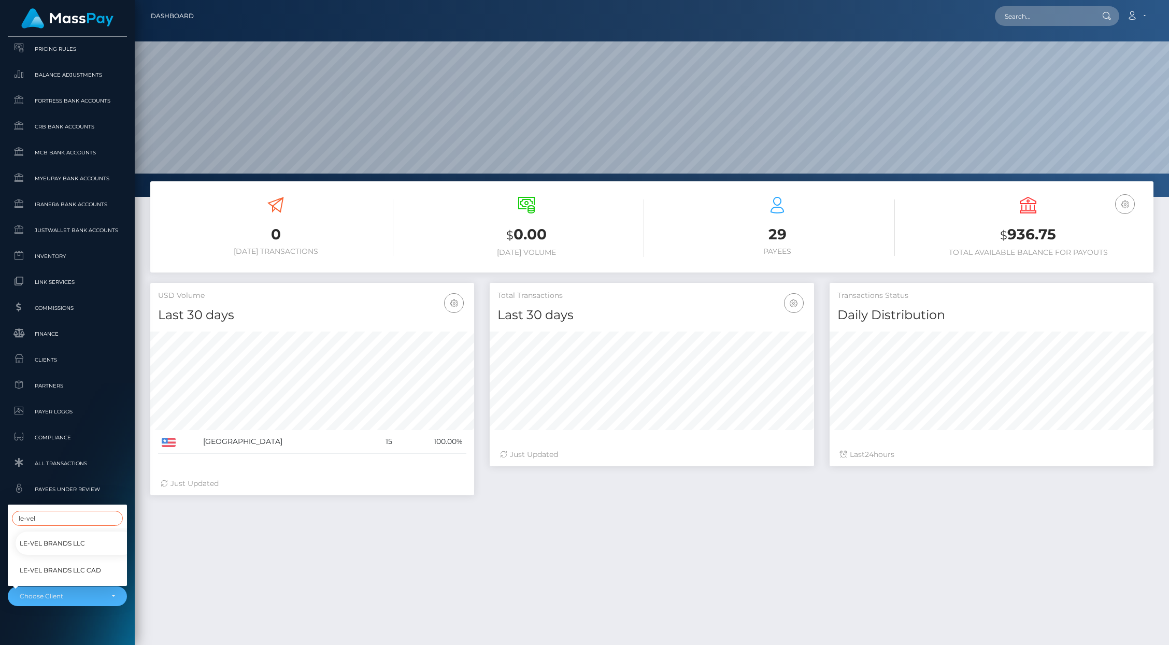
scroll to position [472, 0]
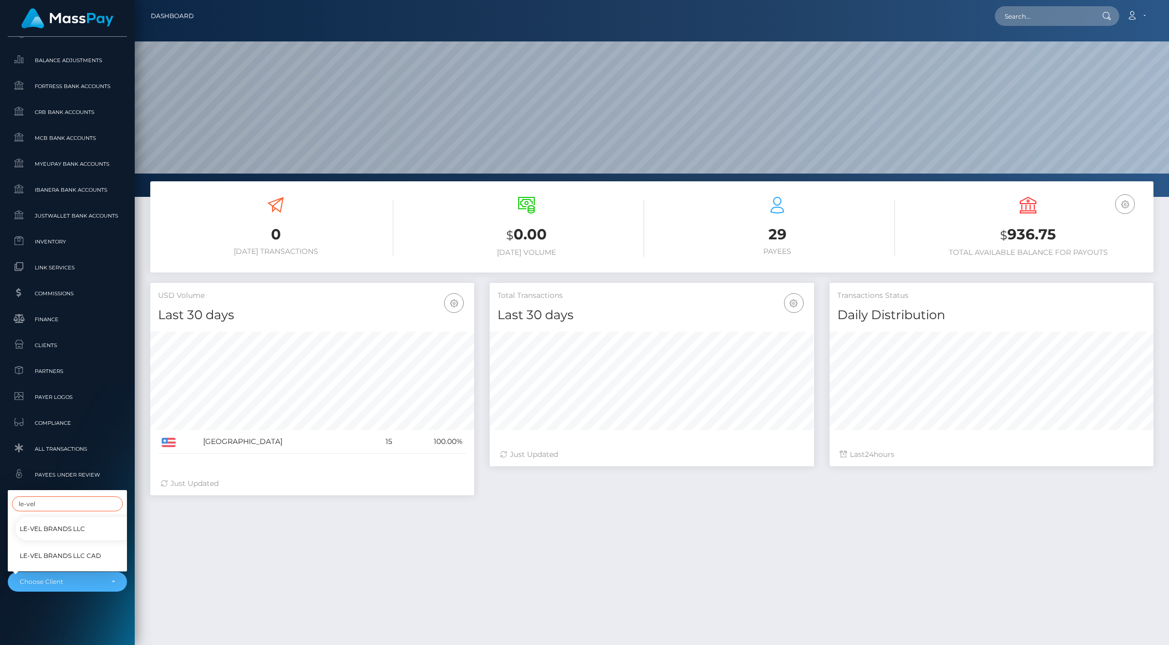
type input "le-vel"
click at [51, 549] on span "Le-Vel Brands LLC CAD" at bounding box center [60, 555] width 81 height 13
select select "336"
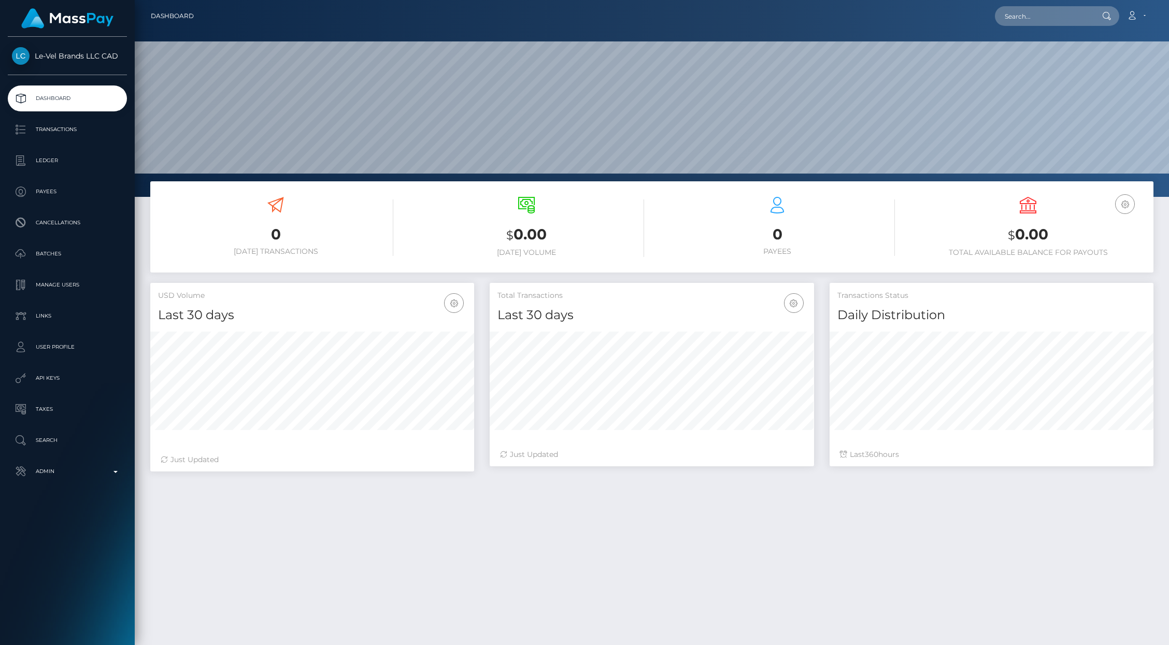
scroll to position [183, 324]
click at [66, 288] on p "Manage Users" at bounding box center [67, 285] width 111 height 16
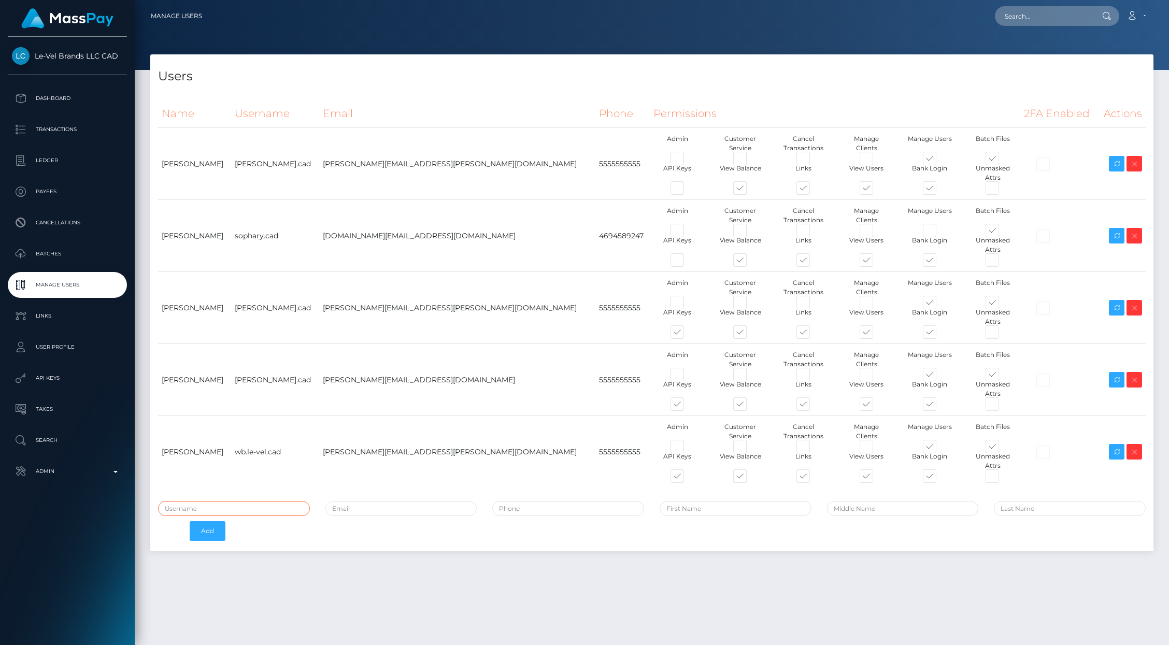
type input "brentg"
click at [1112, 446] on icon at bounding box center [1116, 452] width 12 height 13
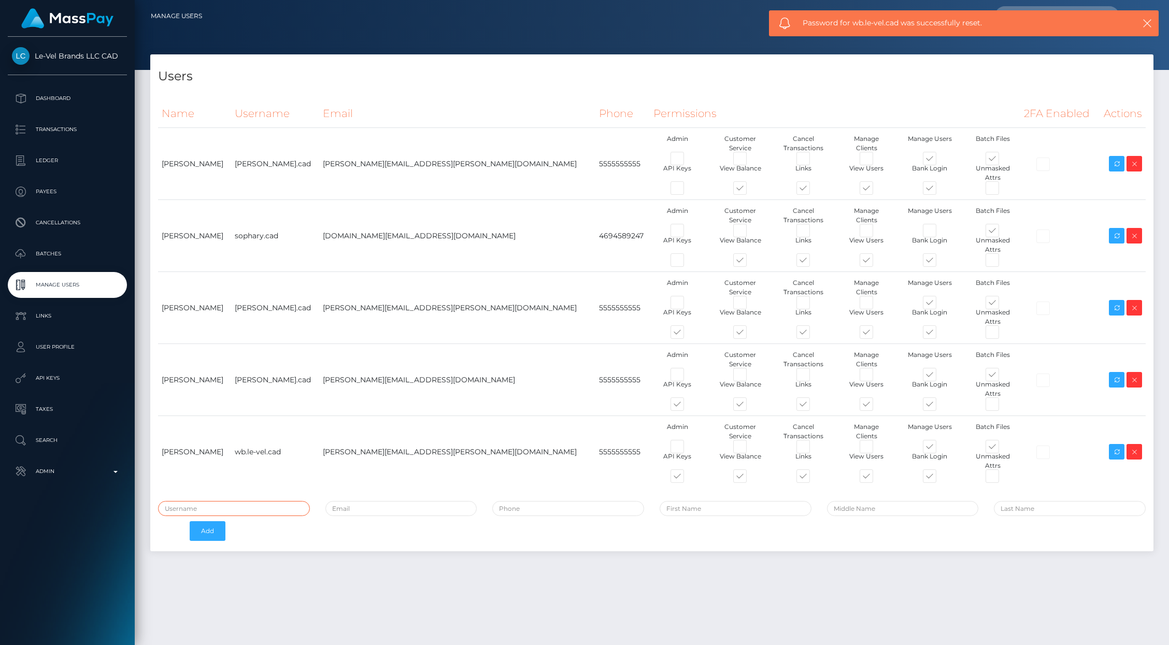
type input "brentg"
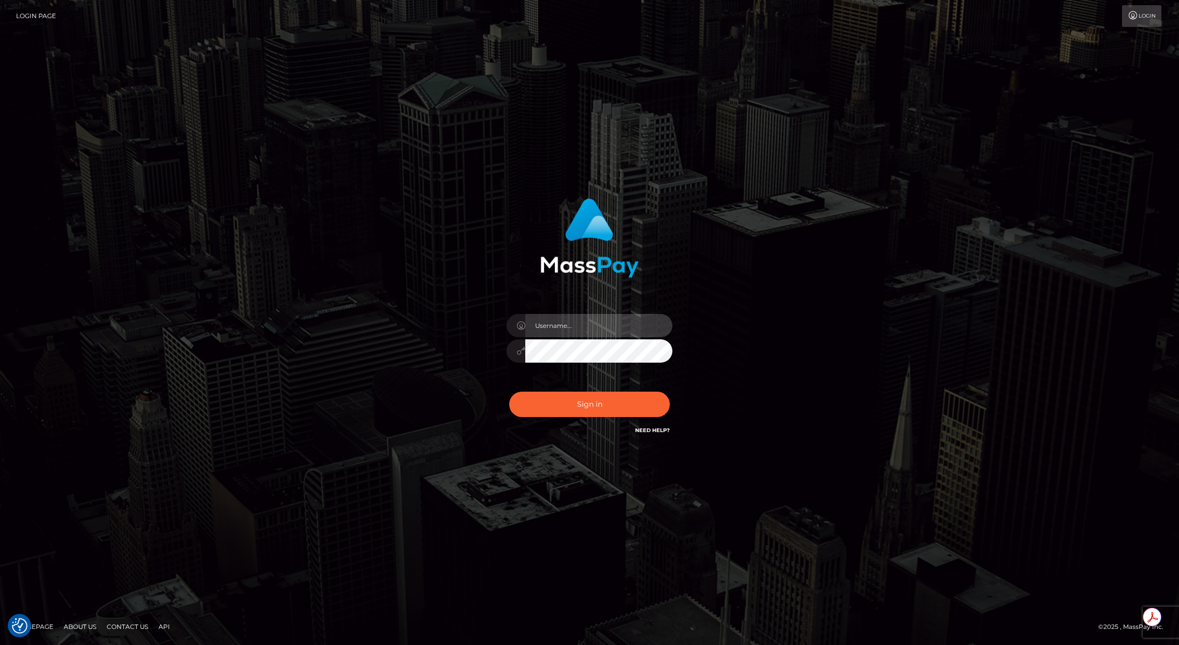
type input "brentg"
click at [547, 398] on button "Sign in" at bounding box center [589, 404] width 161 height 25
click at [547, 398] on div "Sign in Need Help?" at bounding box center [589, 408] width 181 height 46
type input "brentg"
click at [544, 400] on button "Sign in" at bounding box center [589, 404] width 161 height 25
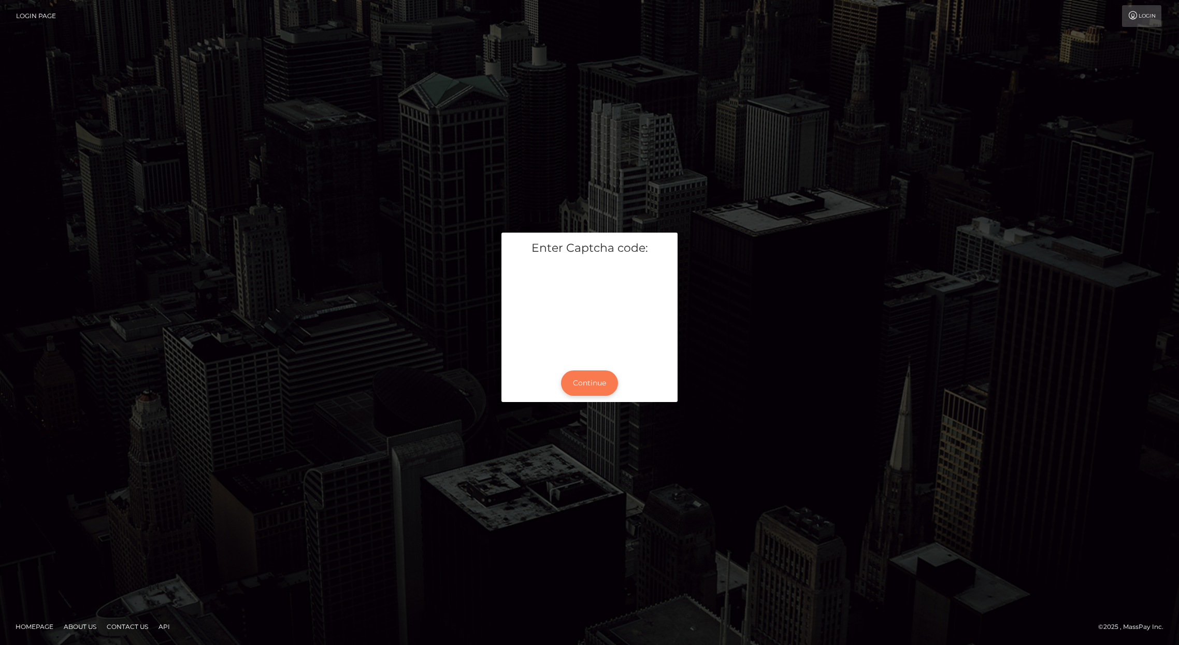
click at [594, 387] on button "Continue" at bounding box center [589, 382] width 57 height 25
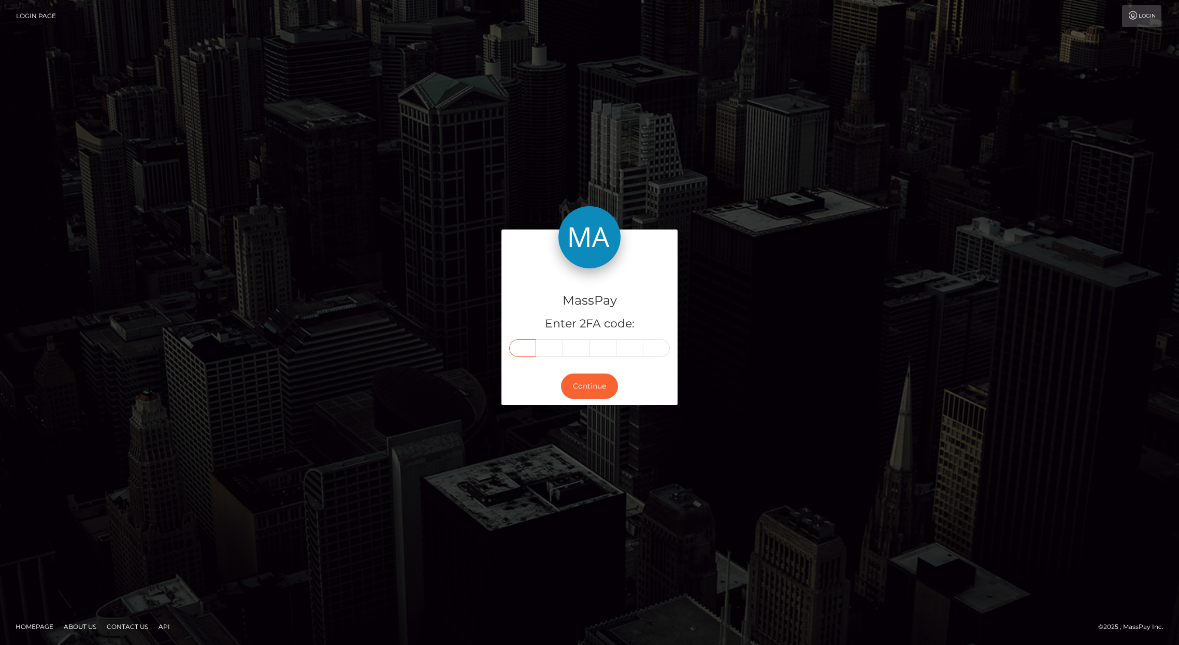
paste input "3"
type input "3"
type input "4"
type input "7"
type input "6"
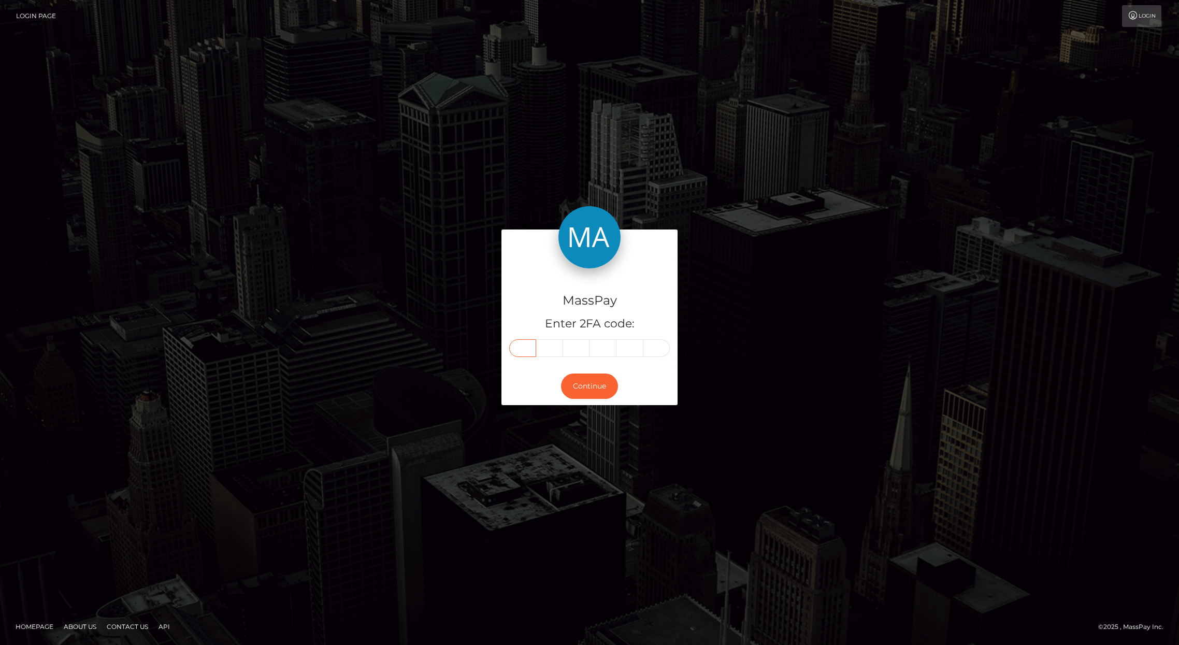
type input "2"
type input "5"
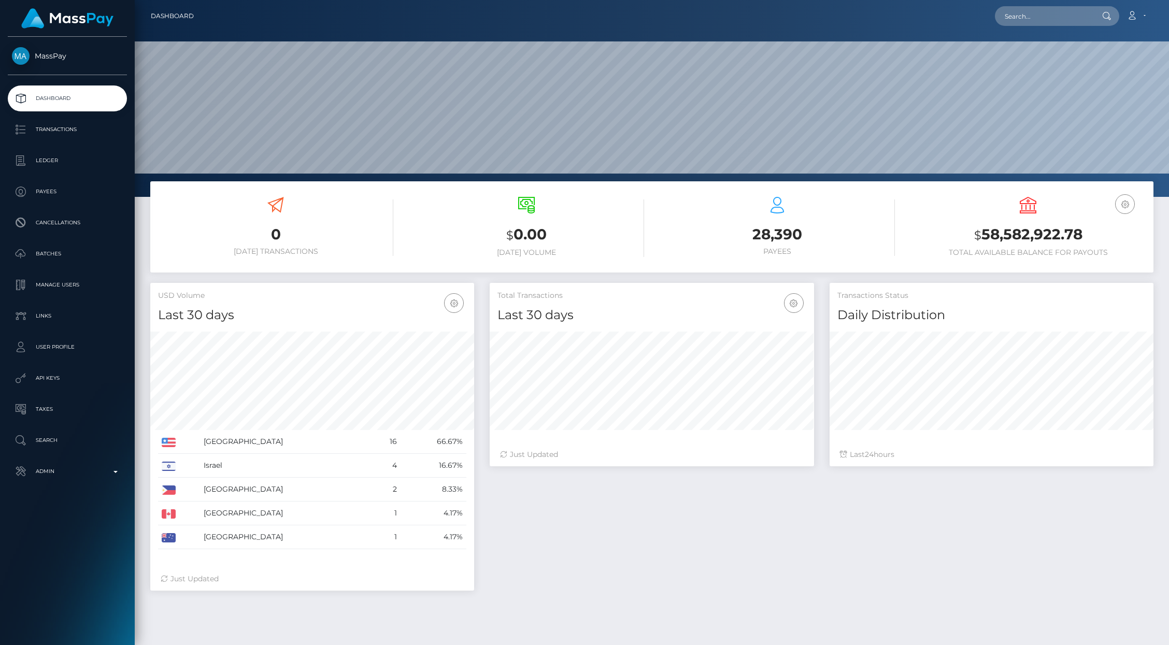
scroll to position [183, 324]
drag, startPoint x: 1158, startPoint y: 11, endPoint x: 1140, endPoint y: 19, distance: 19.5
click at [1154, 13] on div "Dashboard Loading... Loading... Account" at bounding box center [652, 16] width 1018 height 22
click at [1140, 19] on link "Account" at bounding box center [1136, 16] width 31 height 22
click at [1112, 62] on link "Logout" at bounding box center [1111, 66] width 83 height 19
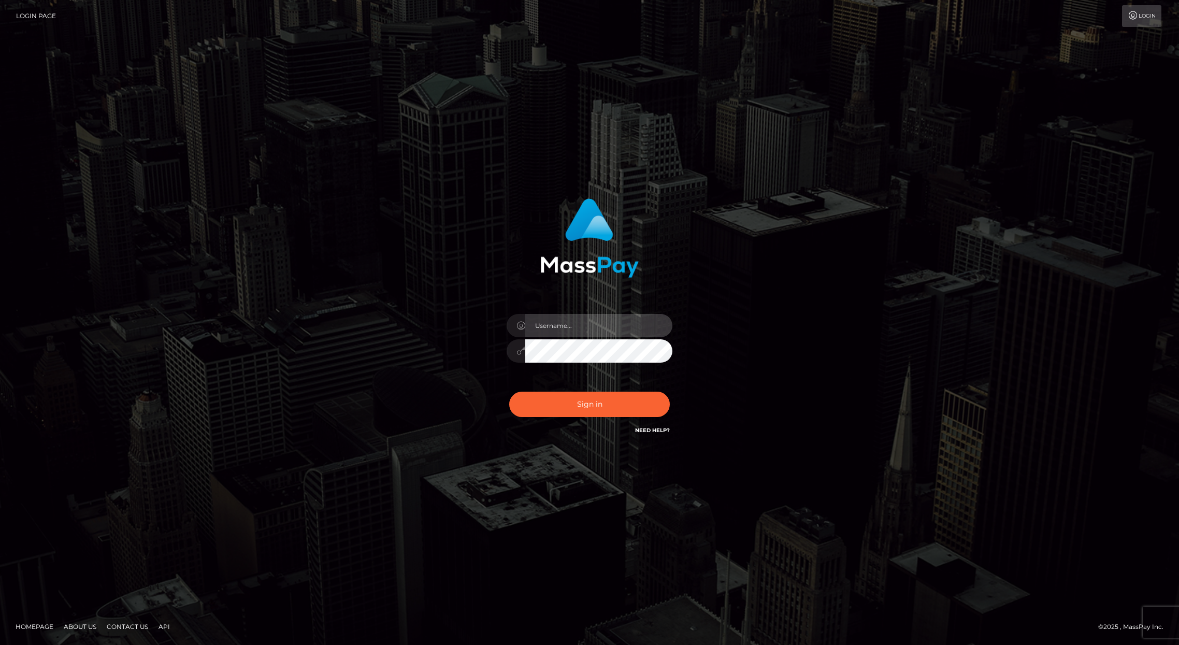
type input "brentg"
click at [616, 405] on button "Sign in" at bounding box center [589, 404] width 161 height 25
